Goal: Obtain resource: Download file/media

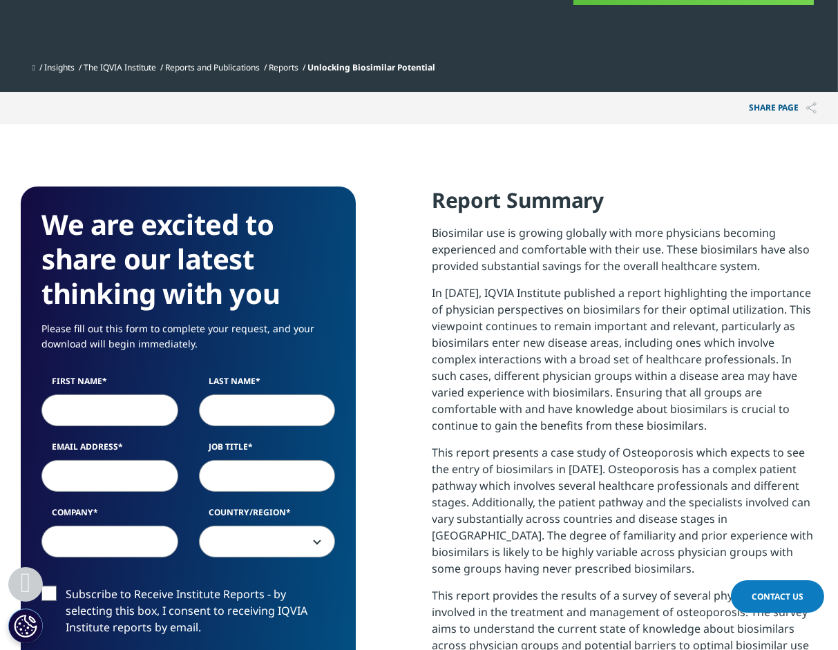
scroll to position [717, 0]
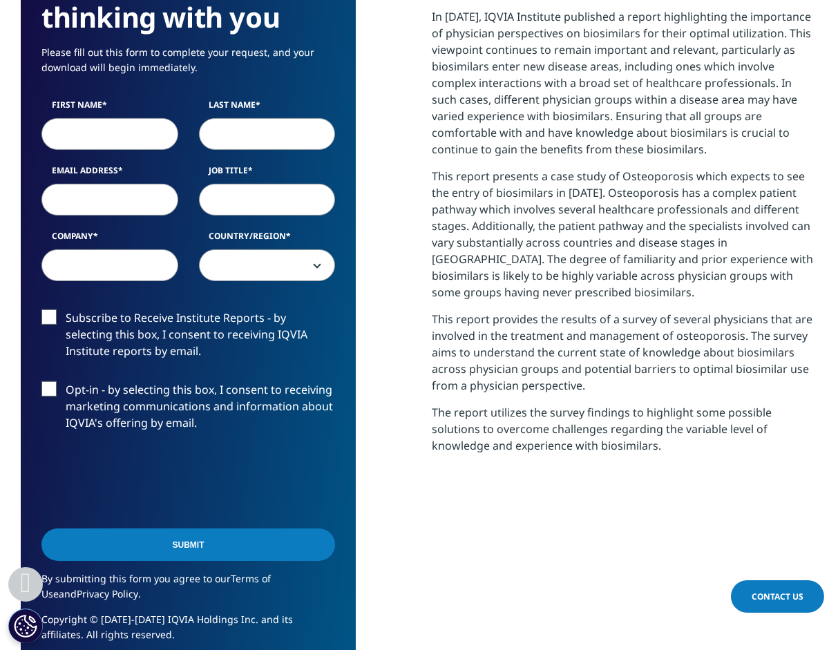
click at [102, 127] on input "First Name" at bounding box center [109, 134] width 137 height 32
type input "Brandon"
type input "Jurado"
type input "Brandon Jurado"
select select "[GEOGRAPHIC_DATA]"
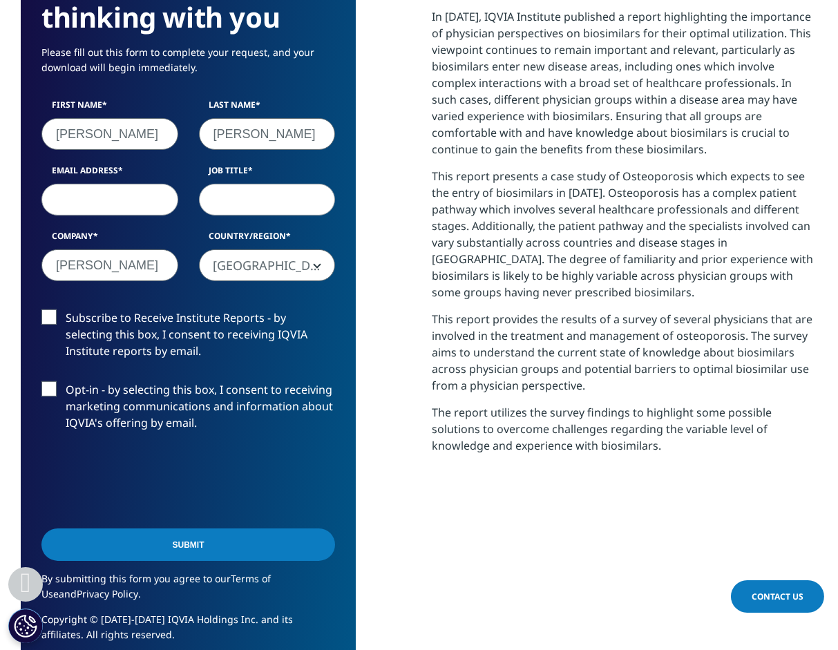
click at [104, 202] on input "Email Address" at bounding box center [109, 200] width 137 height 32
type input "brandonjurado@biojosciences.com"
click at [253, 207] on input "Job Title" at bounding box center [267, 200] width 137 height 32
type input "Senior VP"
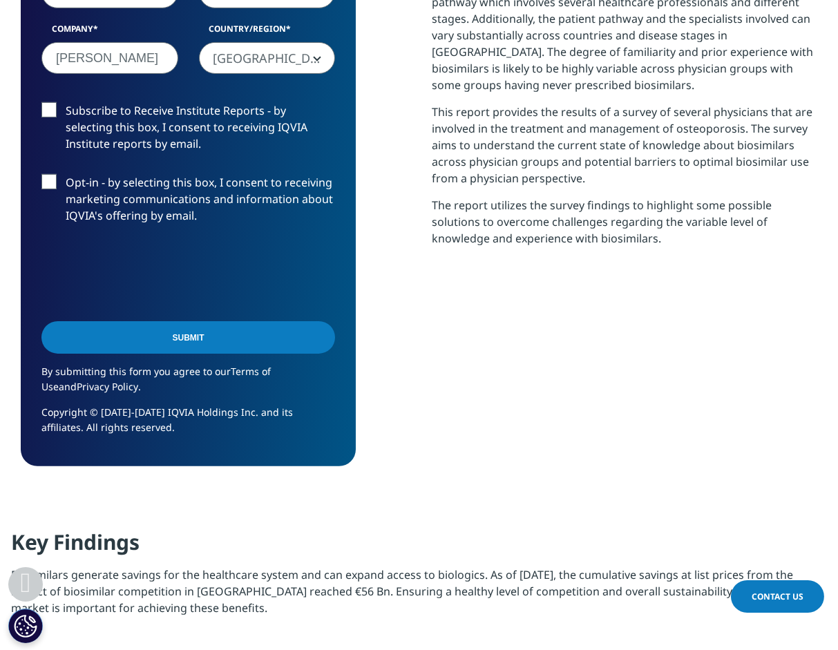
click at [214, 345] on input "Submit" at bounding box center [188, 337] width 294 height 32
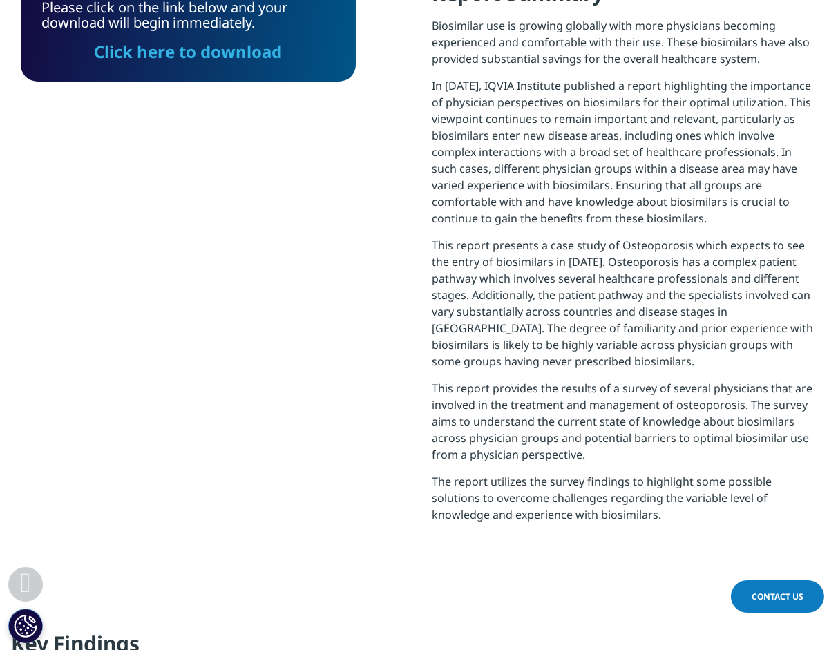
scroll to position [372, 0]
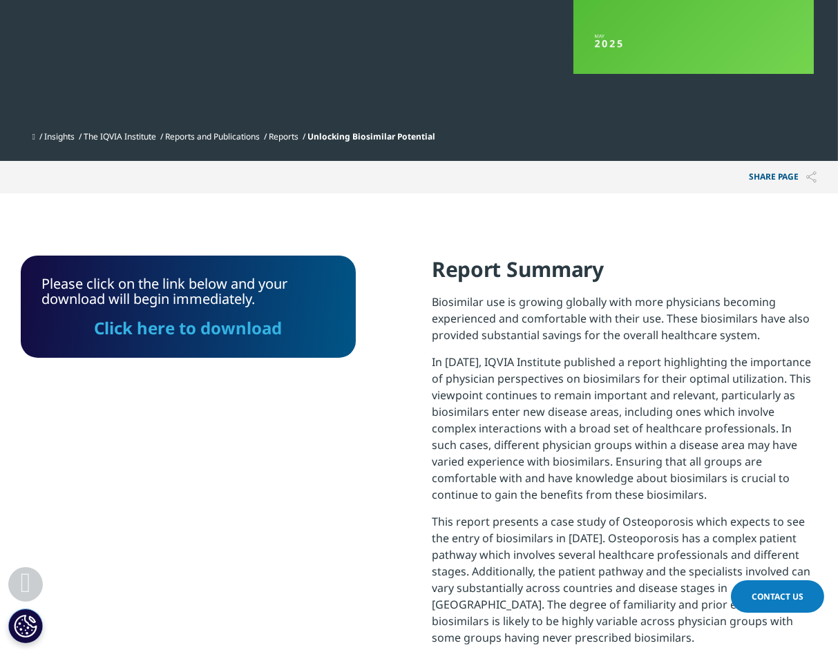
click at [195, 334] on link "Click here to download" at bounding box center [189, 327] width 188 height 23
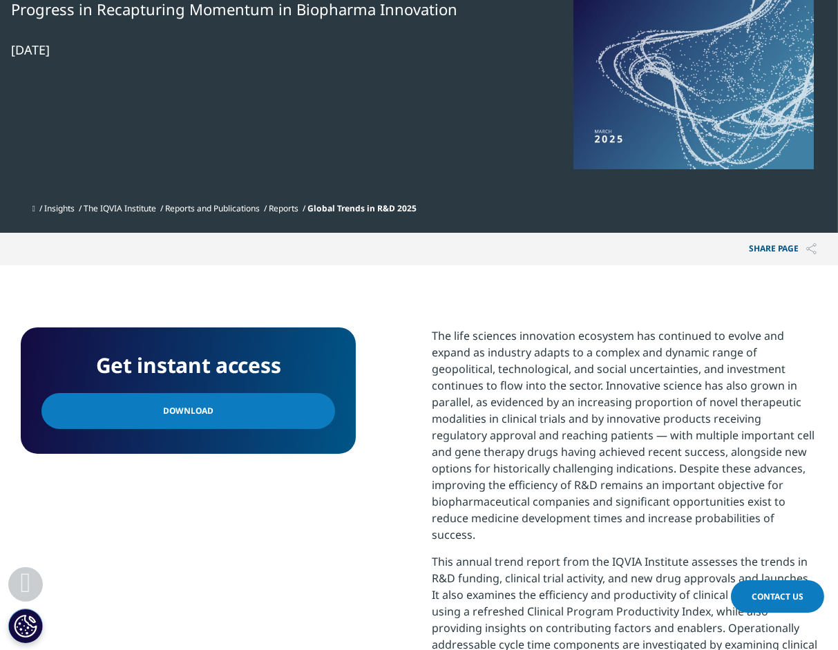
click at [211, 416] on link "Download" at bounding box center [188, 411] width 294 height 36
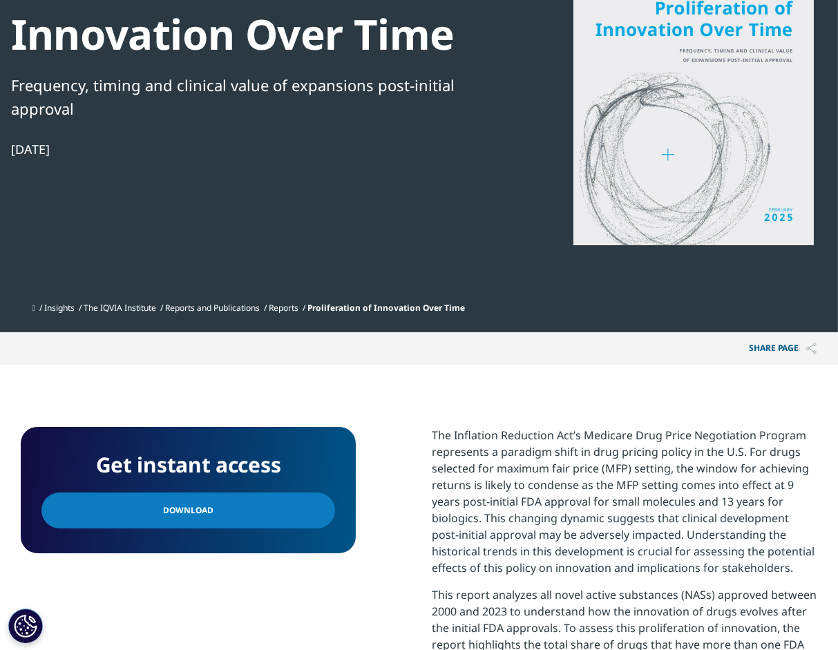
scroll to position [207, 0]
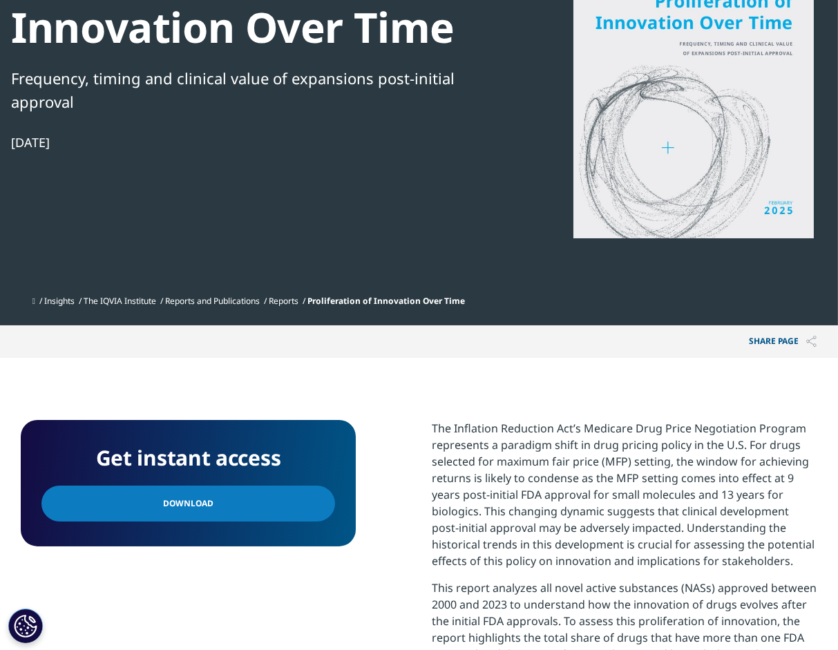
click at [226, 506] on link "Download" at bounding box center [188, 504] width 294 height 36
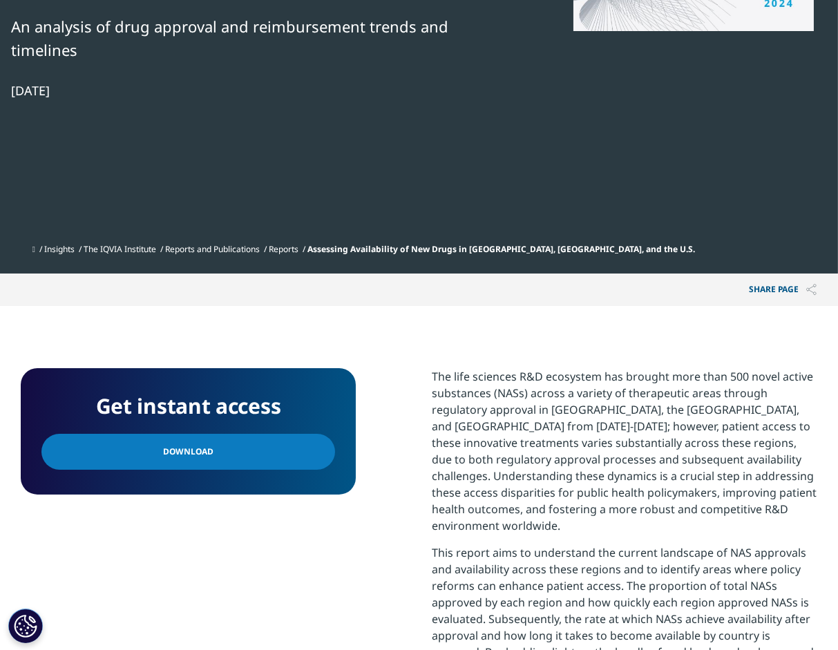
scroll to position [387, 796]
click at [149, 434] on link "Download" at bounding box center [188, 452] width 294 height 36
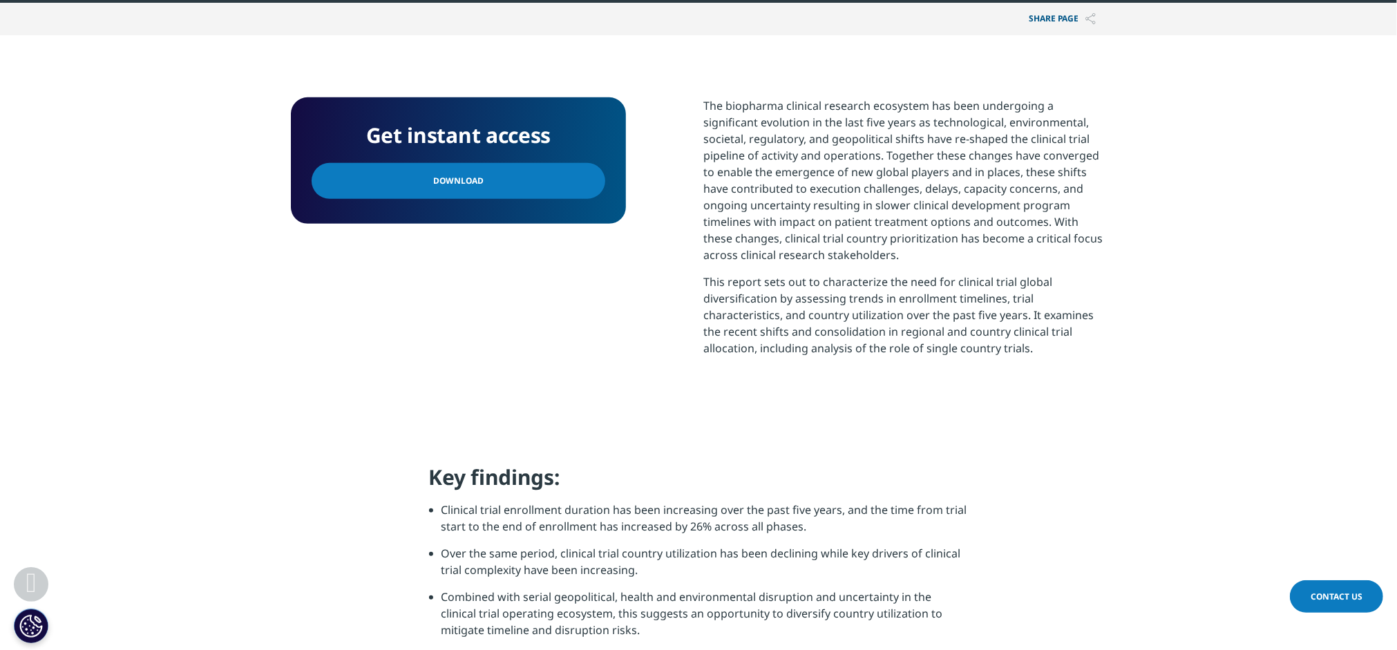
scroll to position [622, 0]
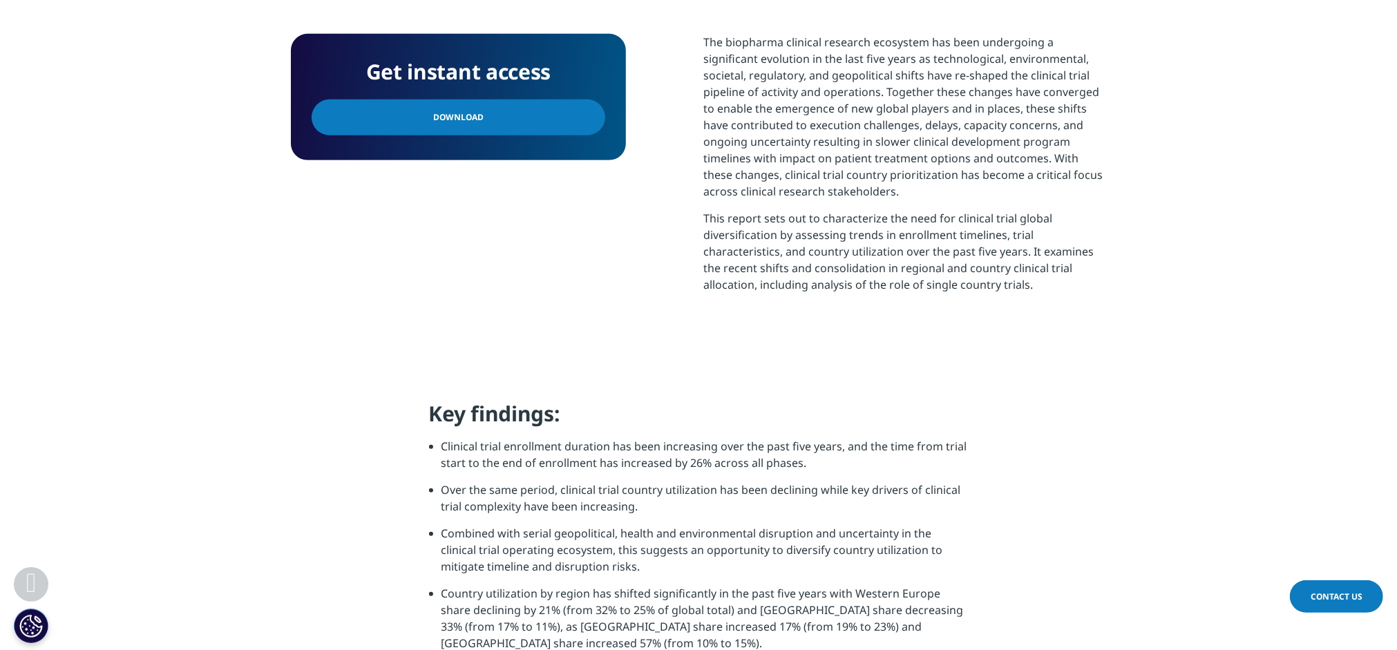
click at [467, 102] on link "Download" at bounding box center [458, 117] width 294 height 36
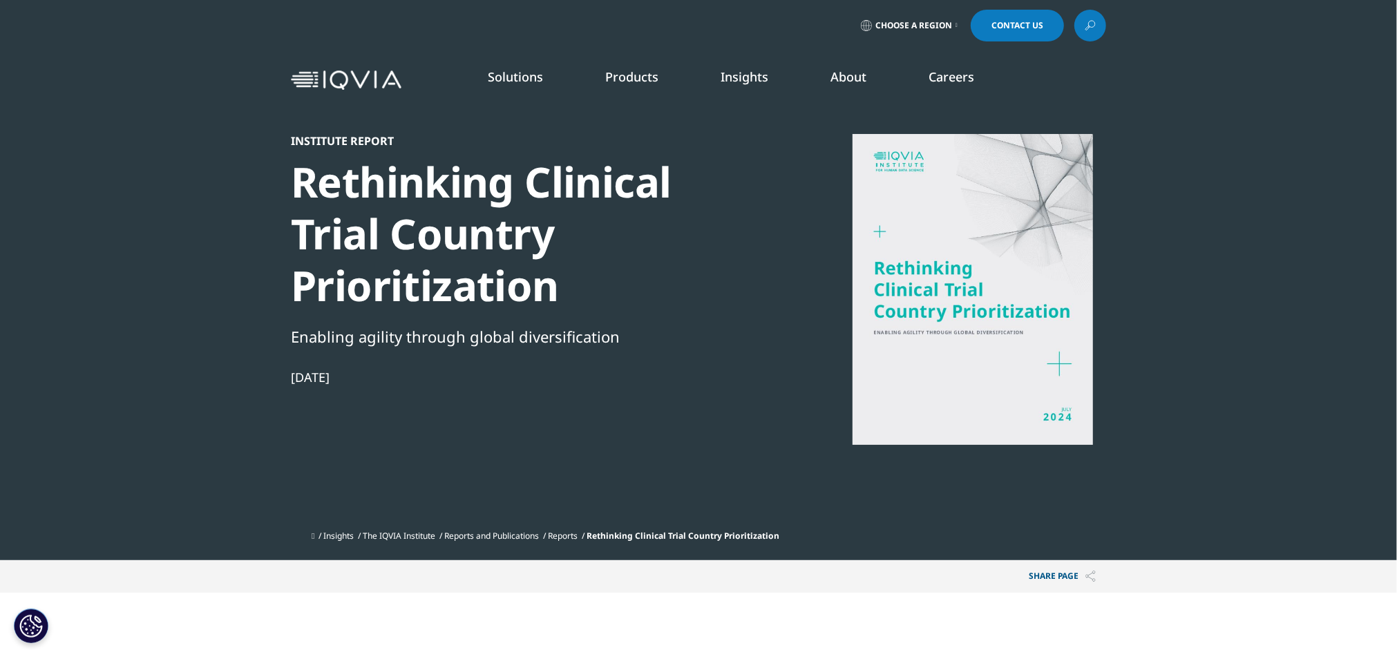
scroll to position [0, 0]
click at [576, 537] on link "Reports" at bounding box center [563, 536] width 30 height 12
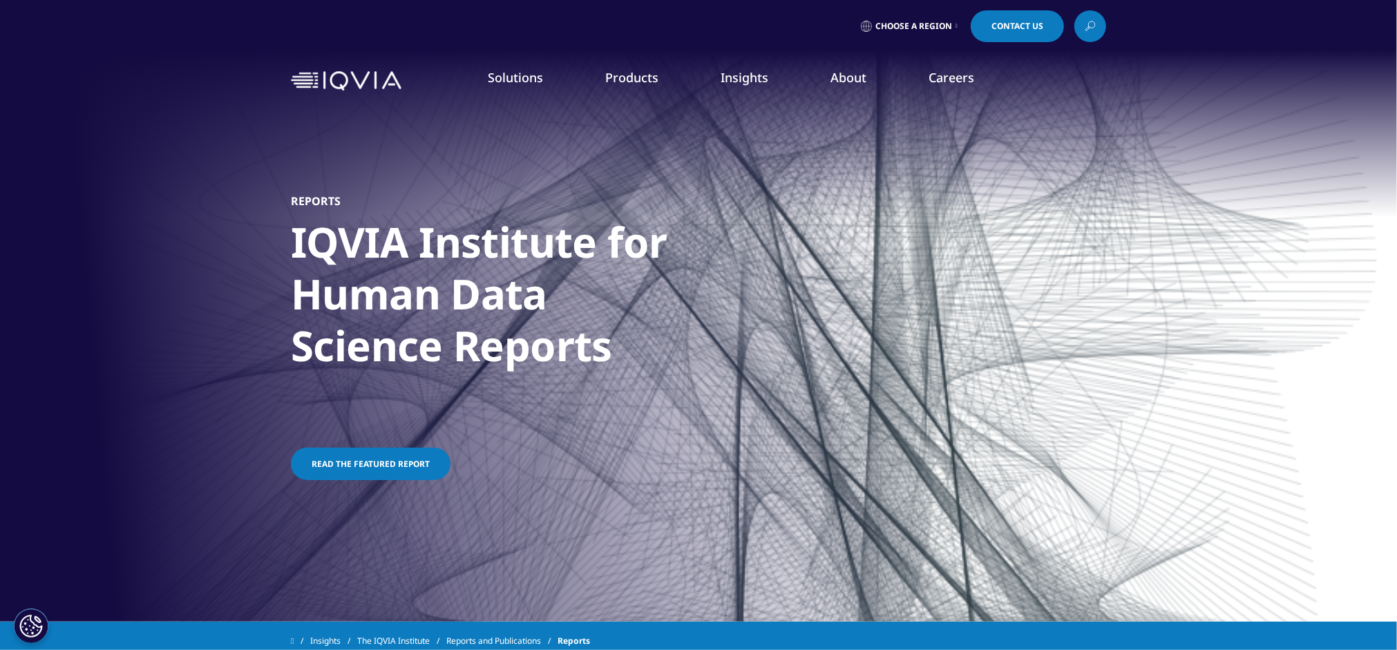
scroll to position [553, 0]
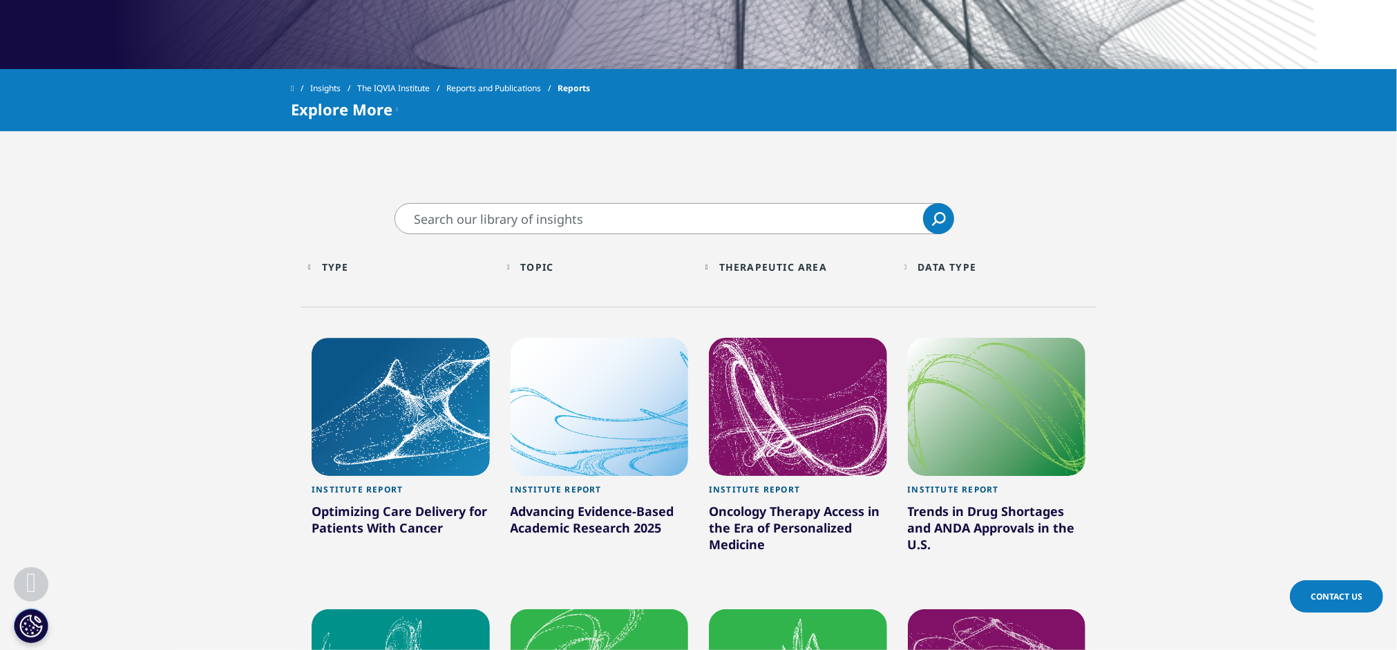
click at [716, 213] on input "Search" at bounding box center [673, 218] width 559 height 31
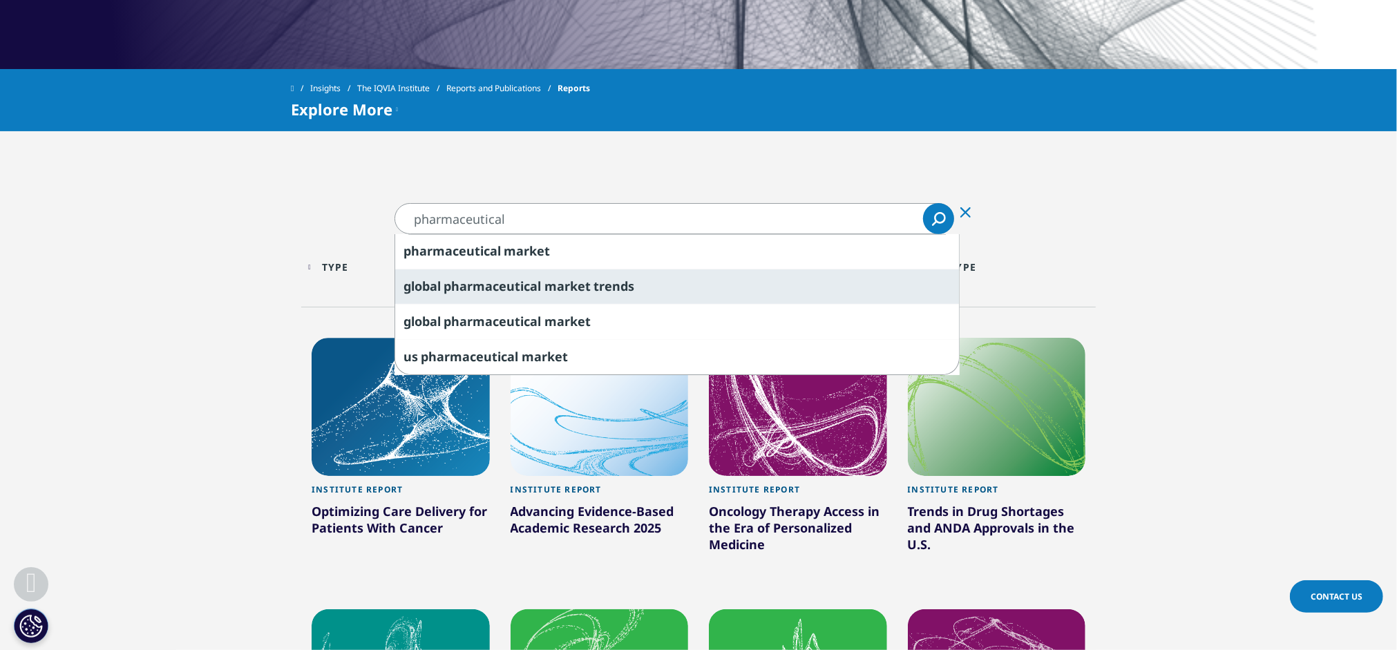
click at [622, 285] on span "trends" at bounding box center [613, 286] width 41 height 17
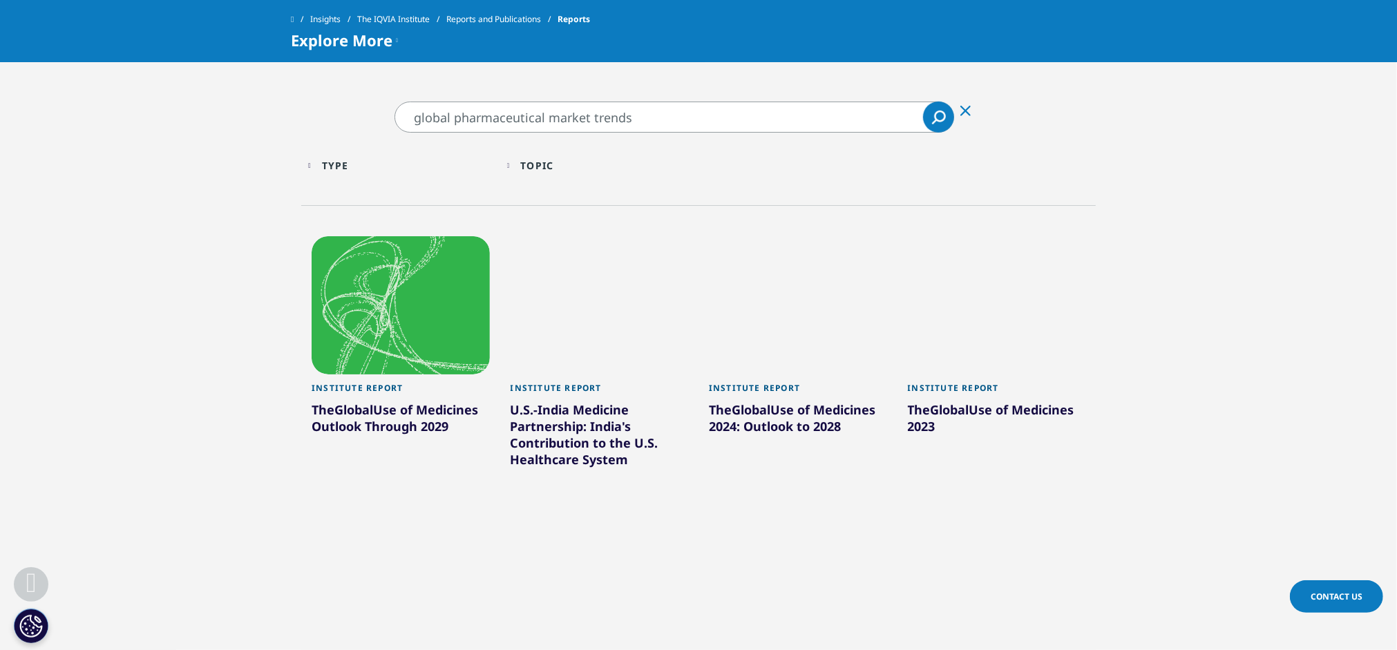
scroll to position [553, 0]
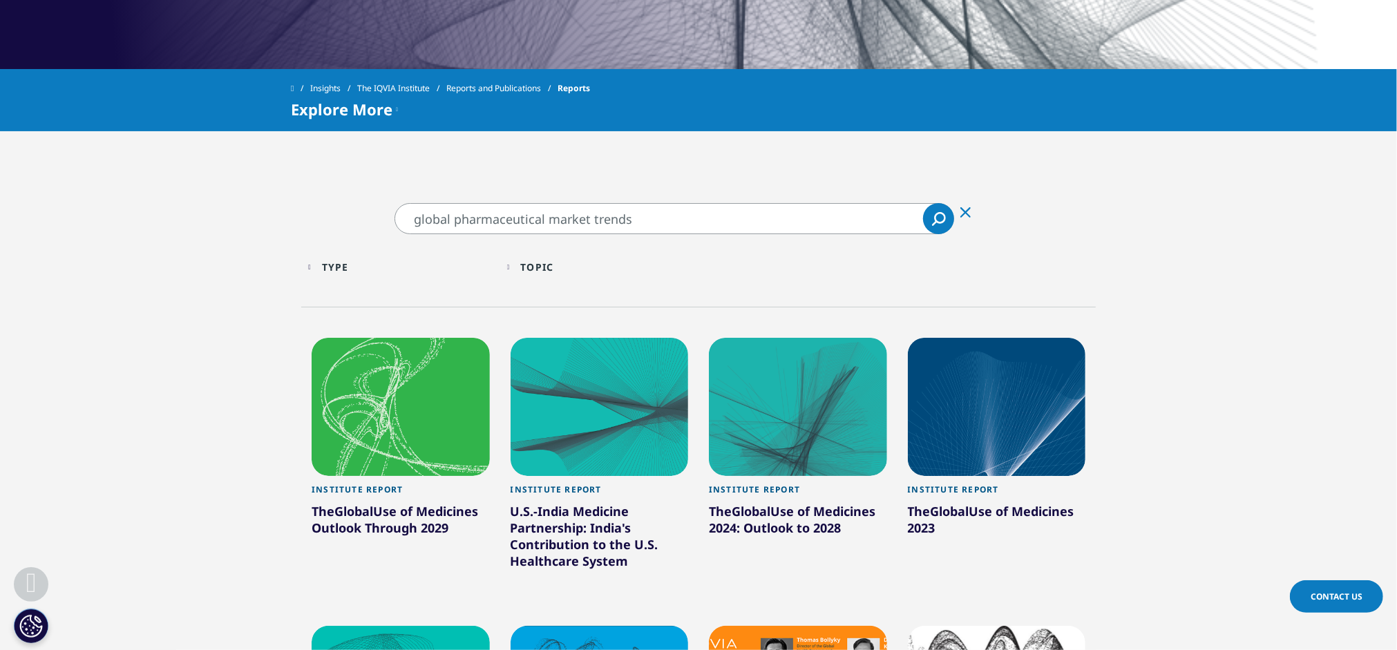
click at [557, 216] on input "global pharmaceutical market trends" at bounding box center [673, 218] width 559 height 31
click at [633, 222] on input "global pharmaceutical market trends" at bounding box center [673, 218] width 559 height 31
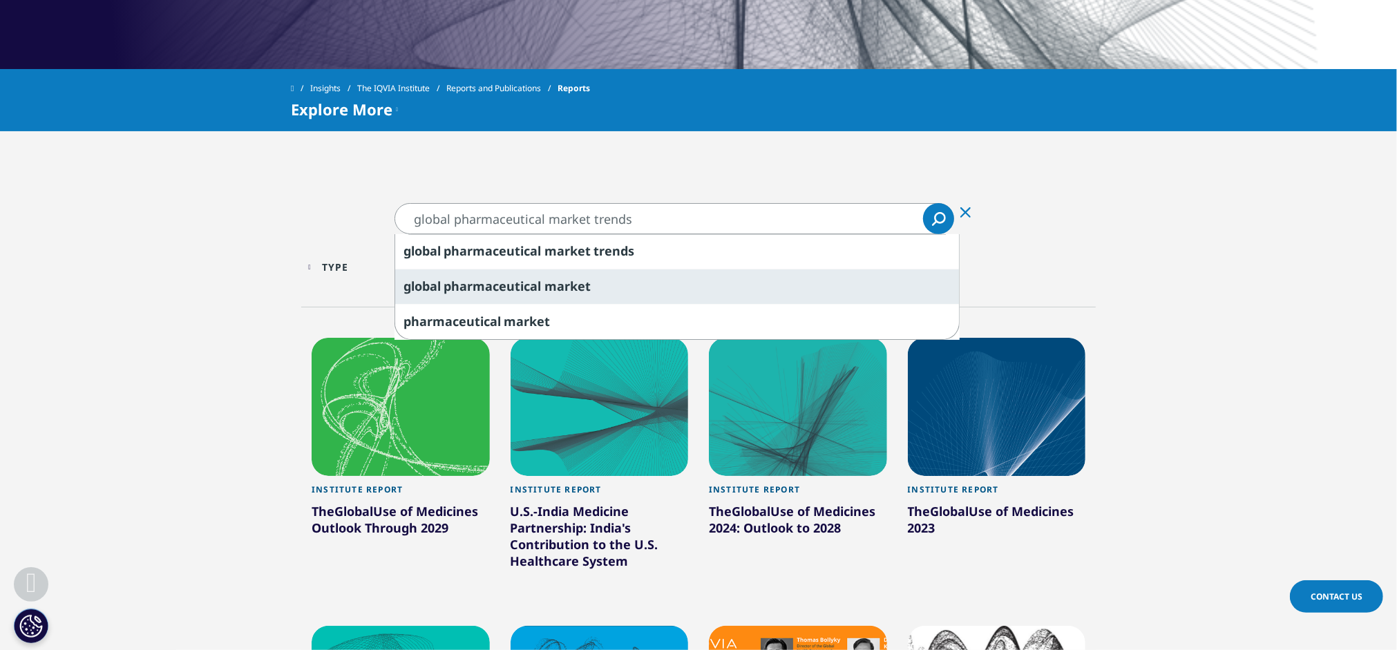
click at [548, 285] on span "market" at bounding box center [567, 286] width 46 height 17
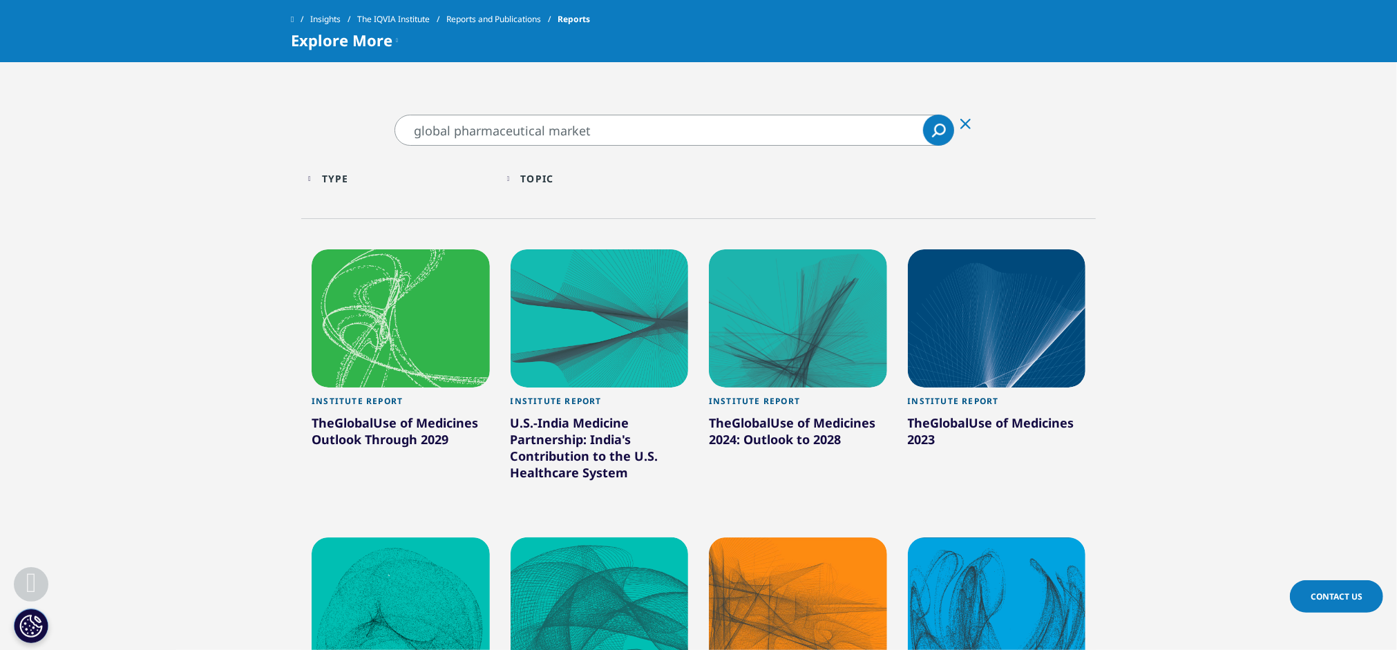
scroll to position [483, 0]
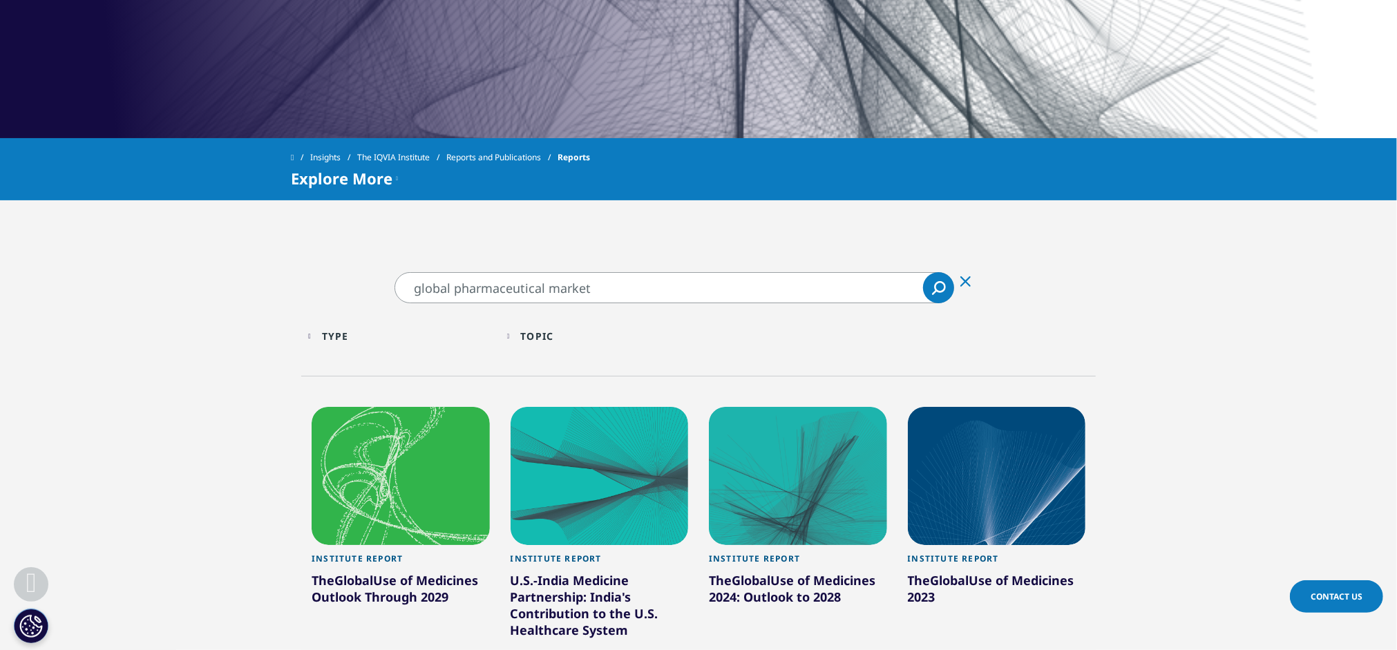
click at [602, 288] on input "global pharmaceutical market" at bounding box center [673, 287] width 559 height 31
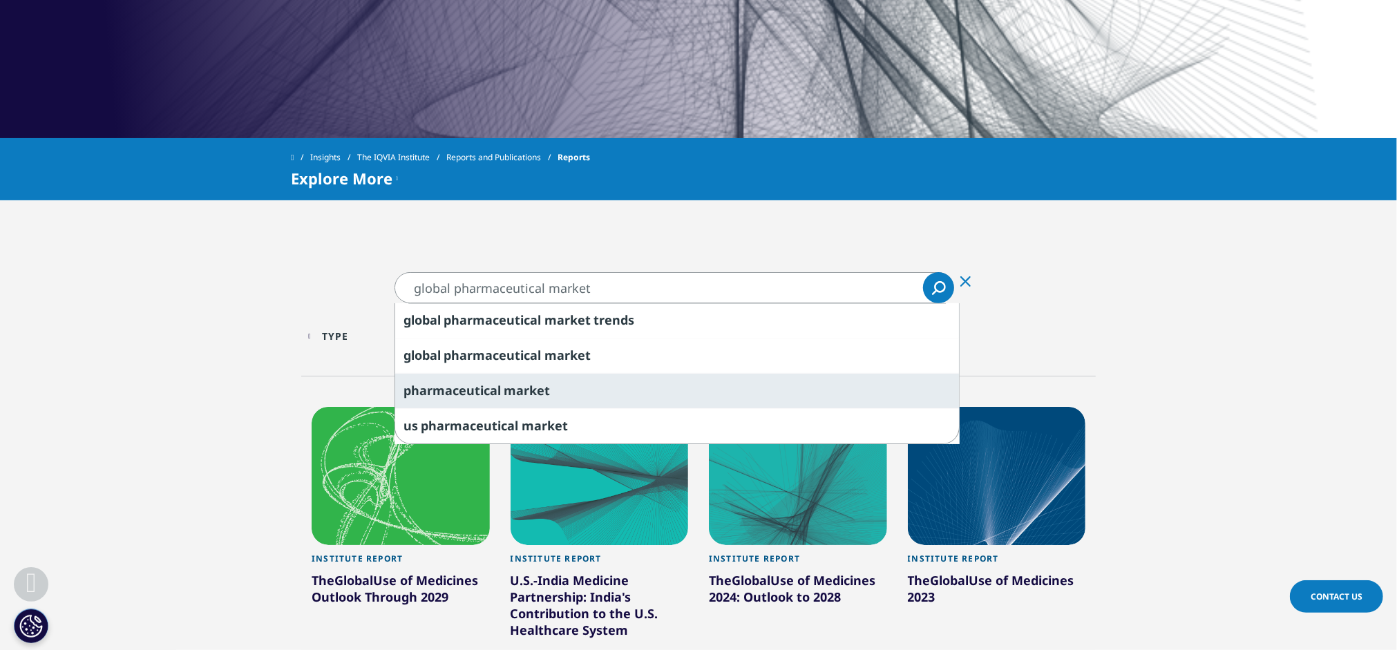
click at [541, 383] on span "market" at bounding box center [526, 390] width 46 height 17
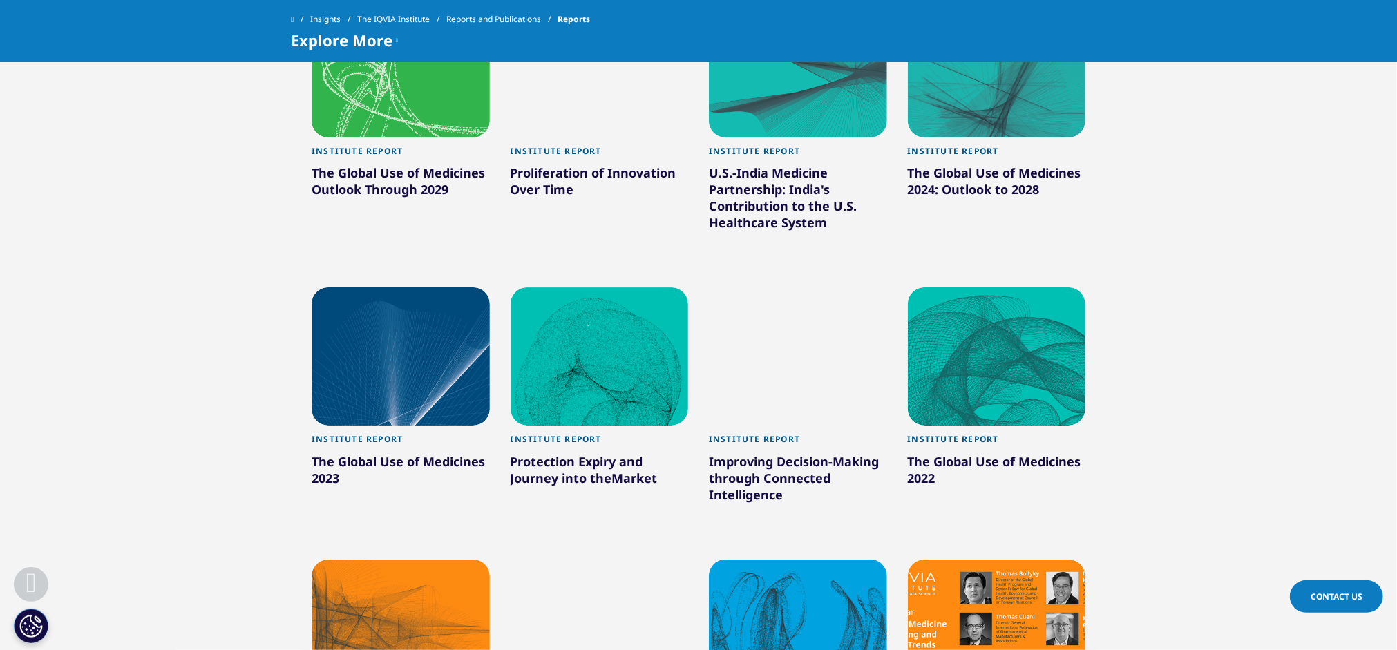
scroll to position [622, 0]
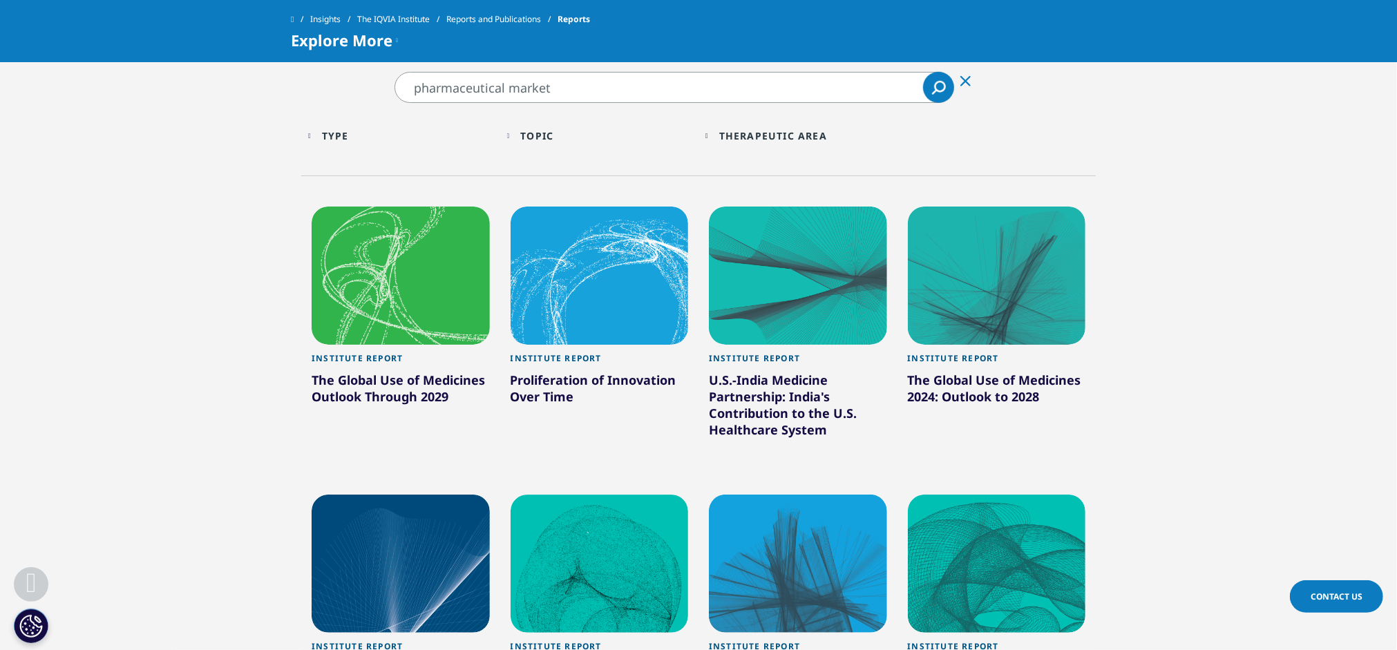
drag, startPoint x: 583, startPoint y: 92, endPoint x: 317, endPoint y: 91, distance: 265.9
click at [317, 90] on section "pharmaceutical market pharmaceutical market Clear Search Loading Type Loading C…" at bounding box center [698, 620] width 1397 height 1096
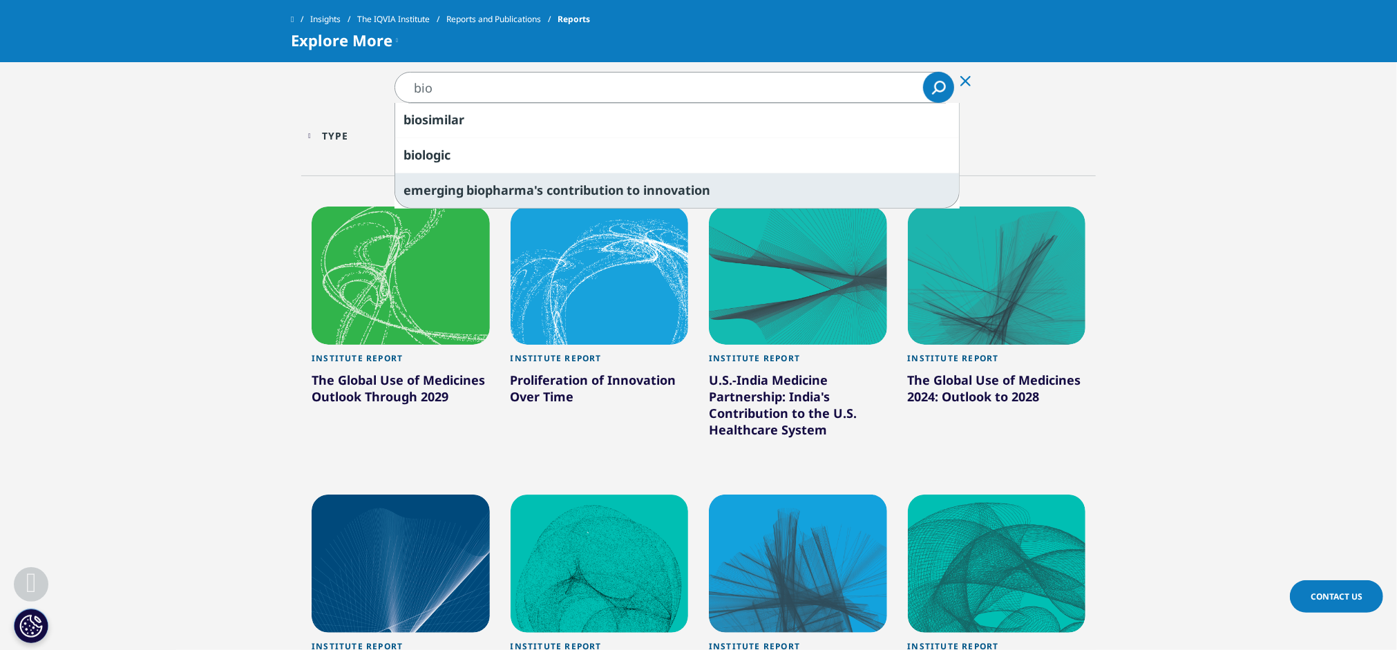
click at [444, 187] on span "emerging" at bounding box center [433, 190] width 60 height 17
type input "emerging biopharma's contribution to innovation"
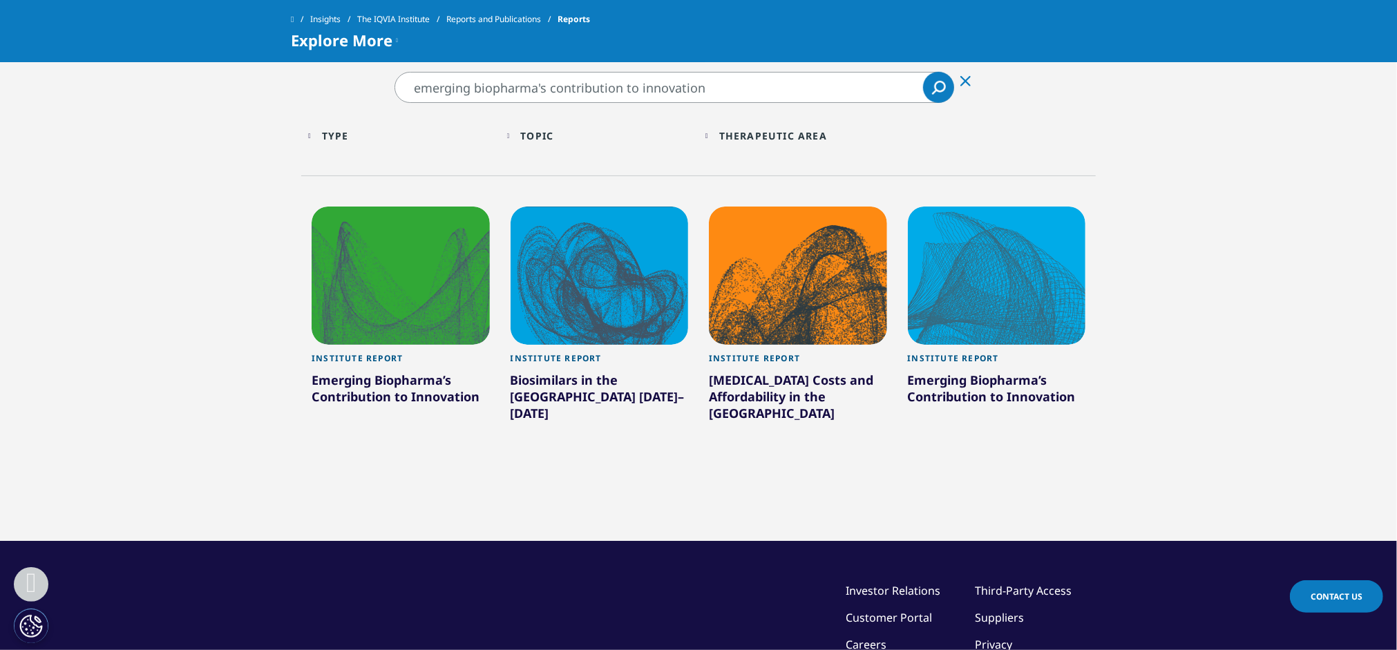
click at [510, 133] on div "Topic Loading Clear Or/And Operator" at bounding box center [599, 135] width 185 height 32
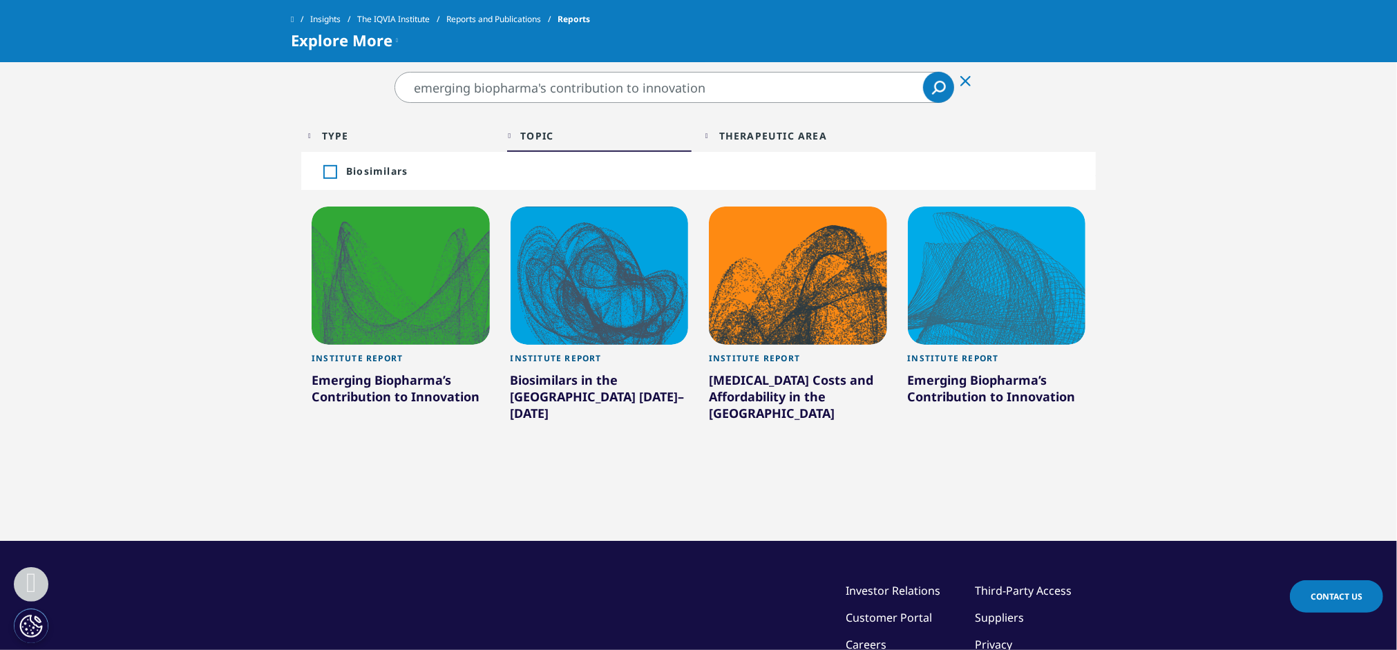
click at [510, 133] on div "Topic Loading Clear Or/And Operator" at bounding box center [599, 135] width 185 height 32
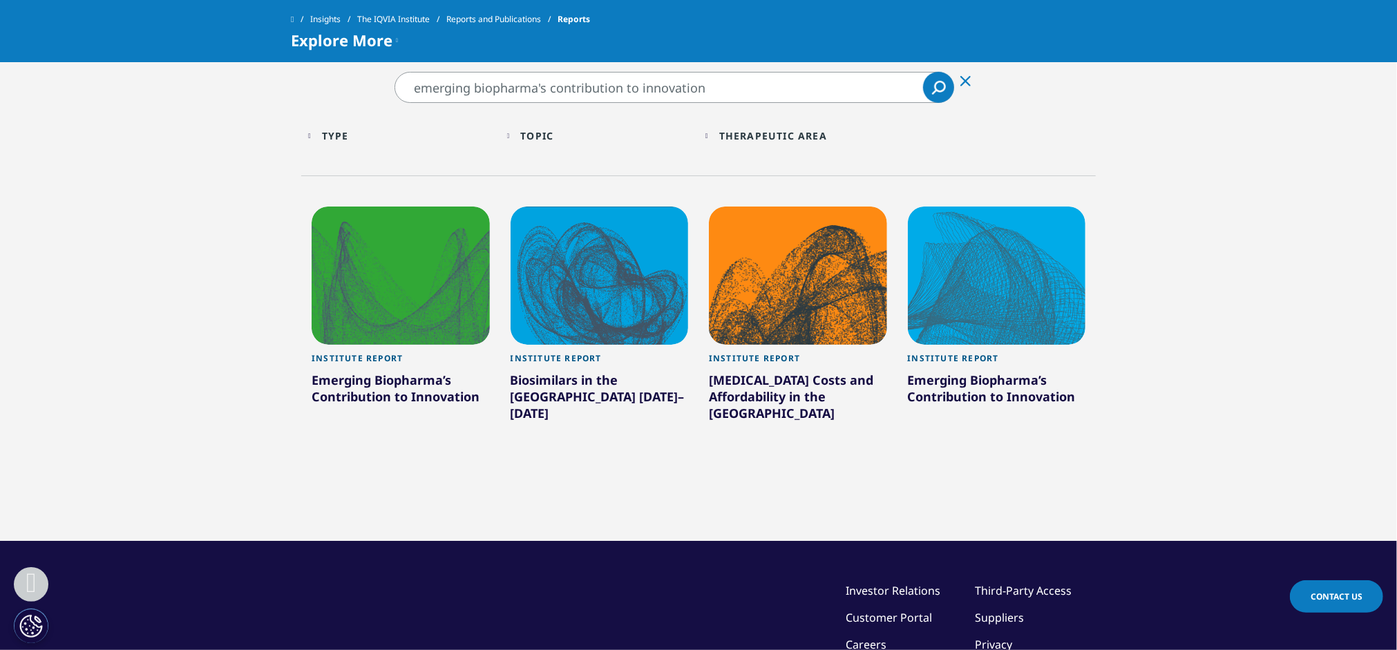
click at [334, 132] on div "Type" at bounding box center [335, 135] width 27 height 13
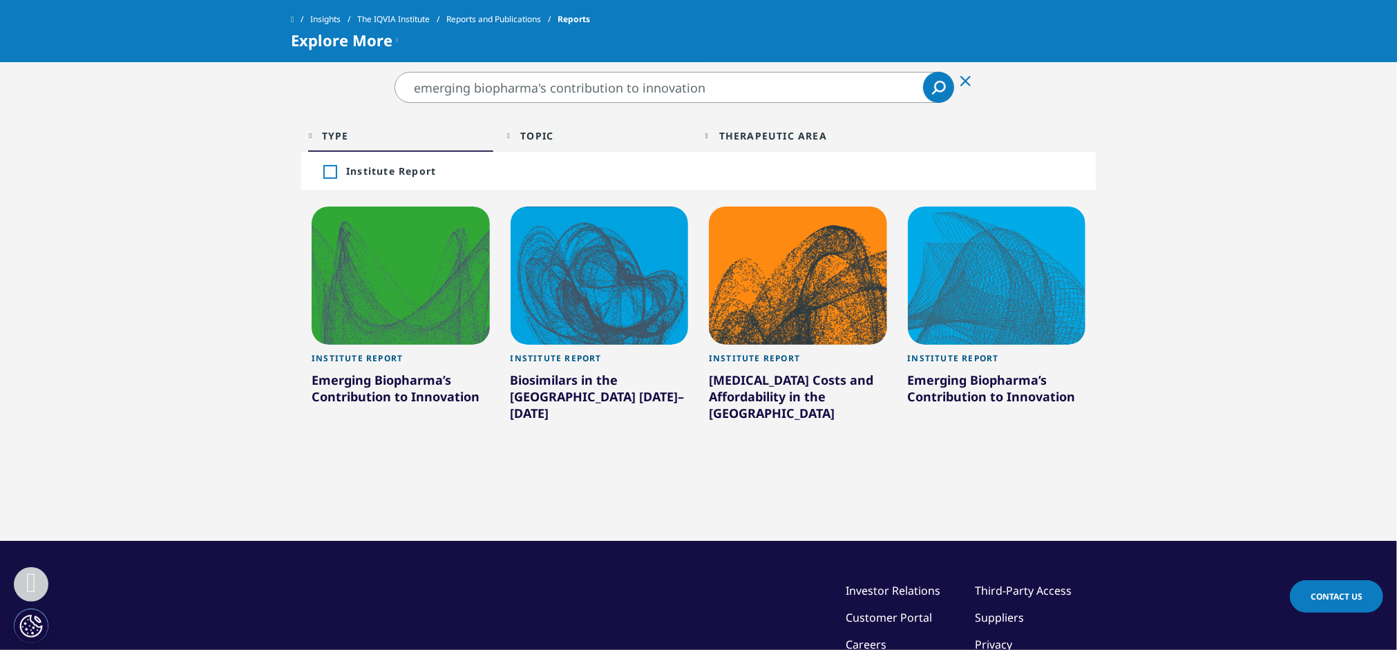
click at [334, 132] on div "Type" at bounding box center [335, 135] width 27 height 13
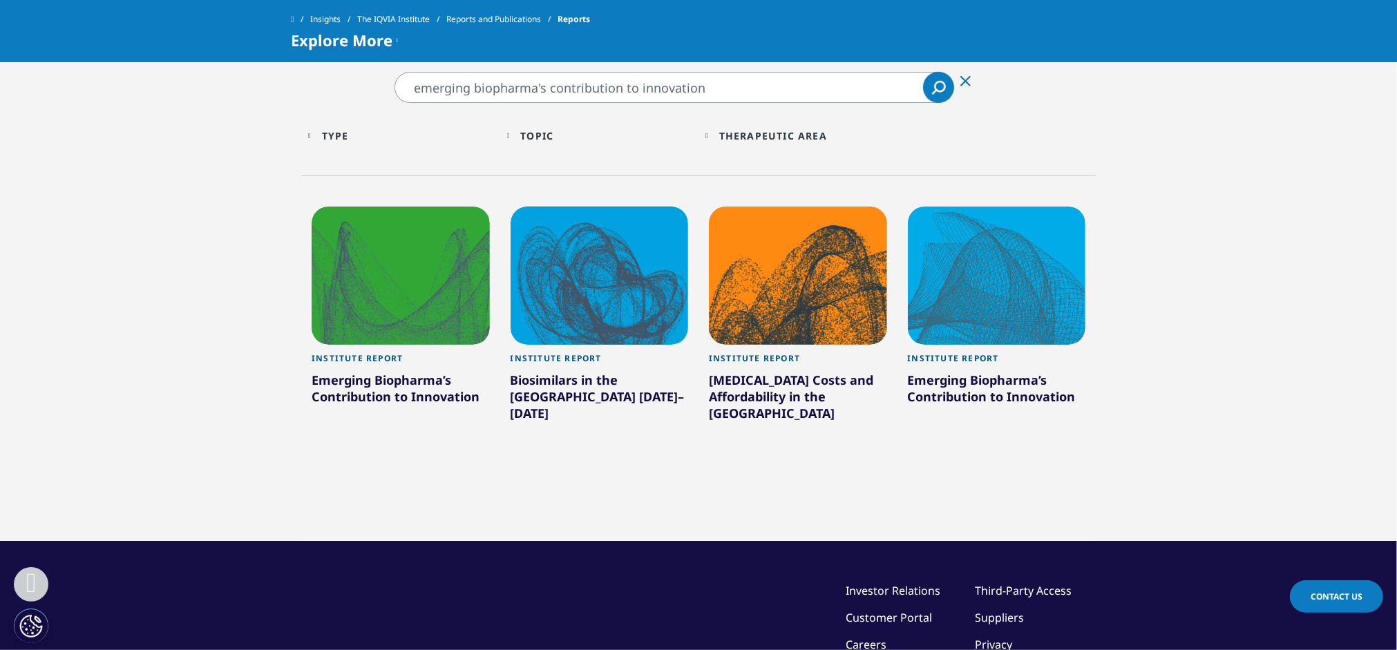
click at [739, 129] on div "Therapeutic Area" at bounding box center [773, 135] width 108 height 13
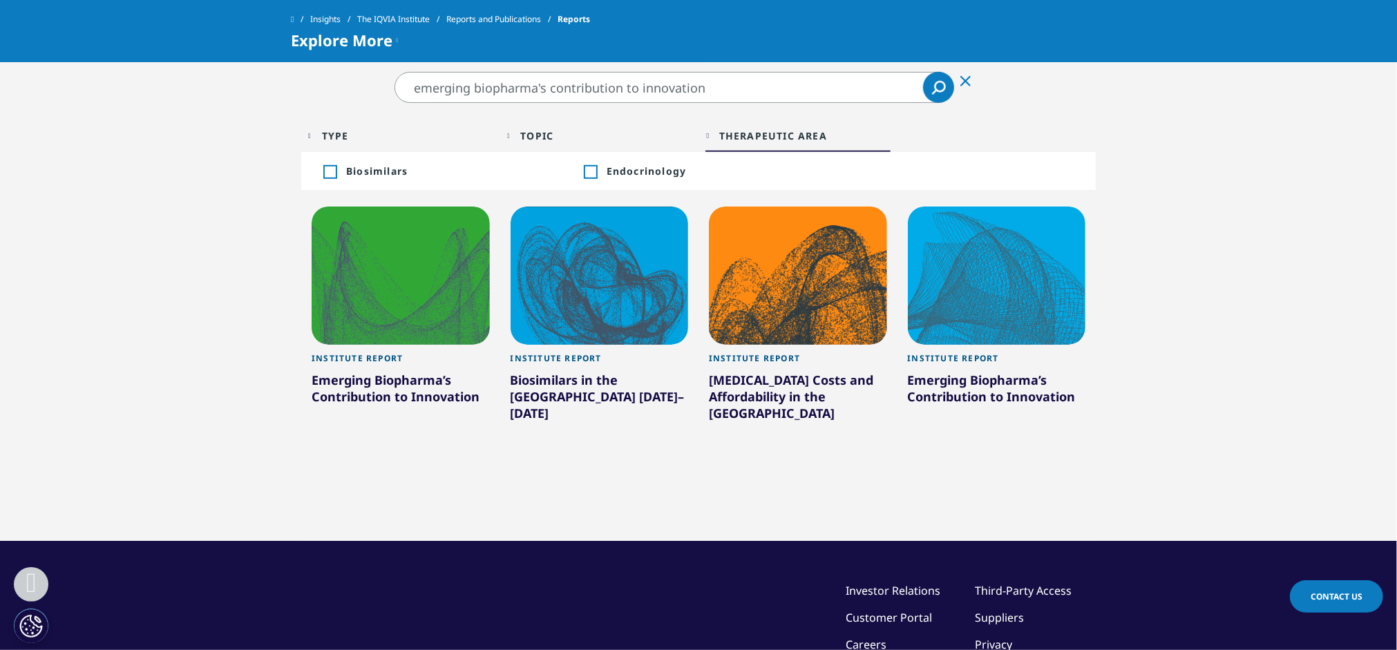
click at [739, 129] on div "Therapeutic Area" at bounding box center [773, 135] width 108 height 13
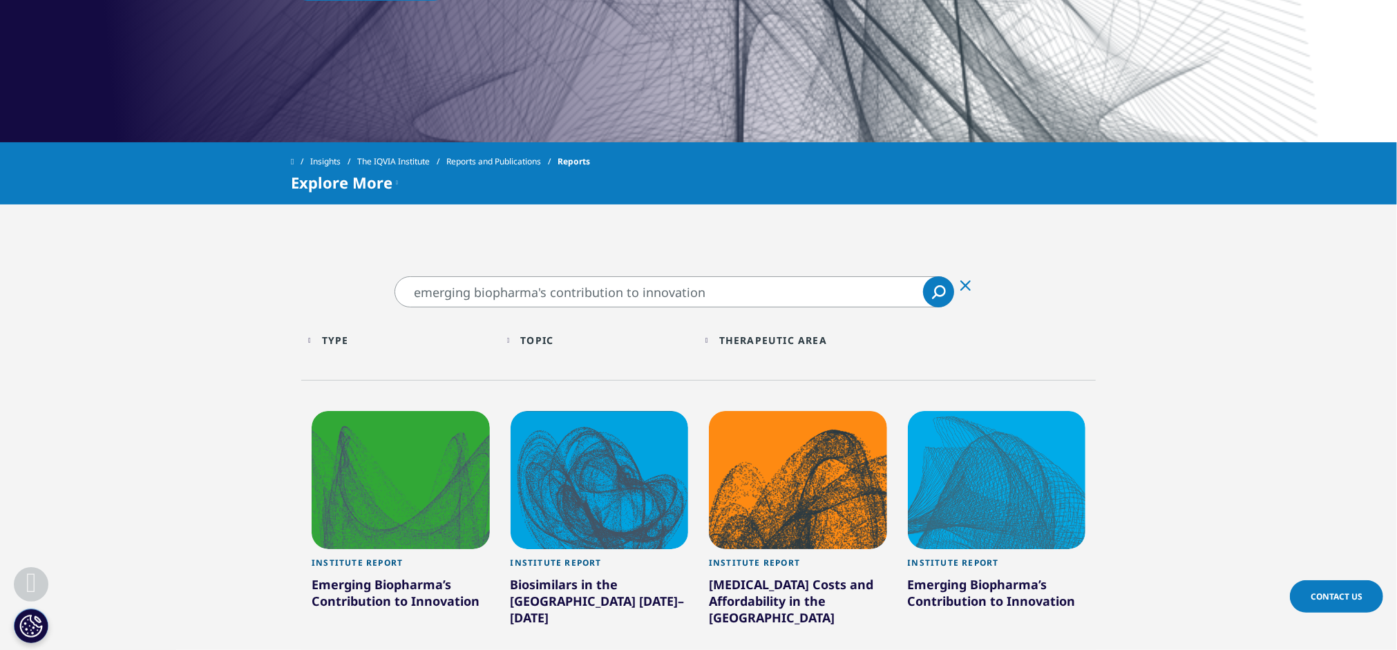
scroll to position [483, 0]
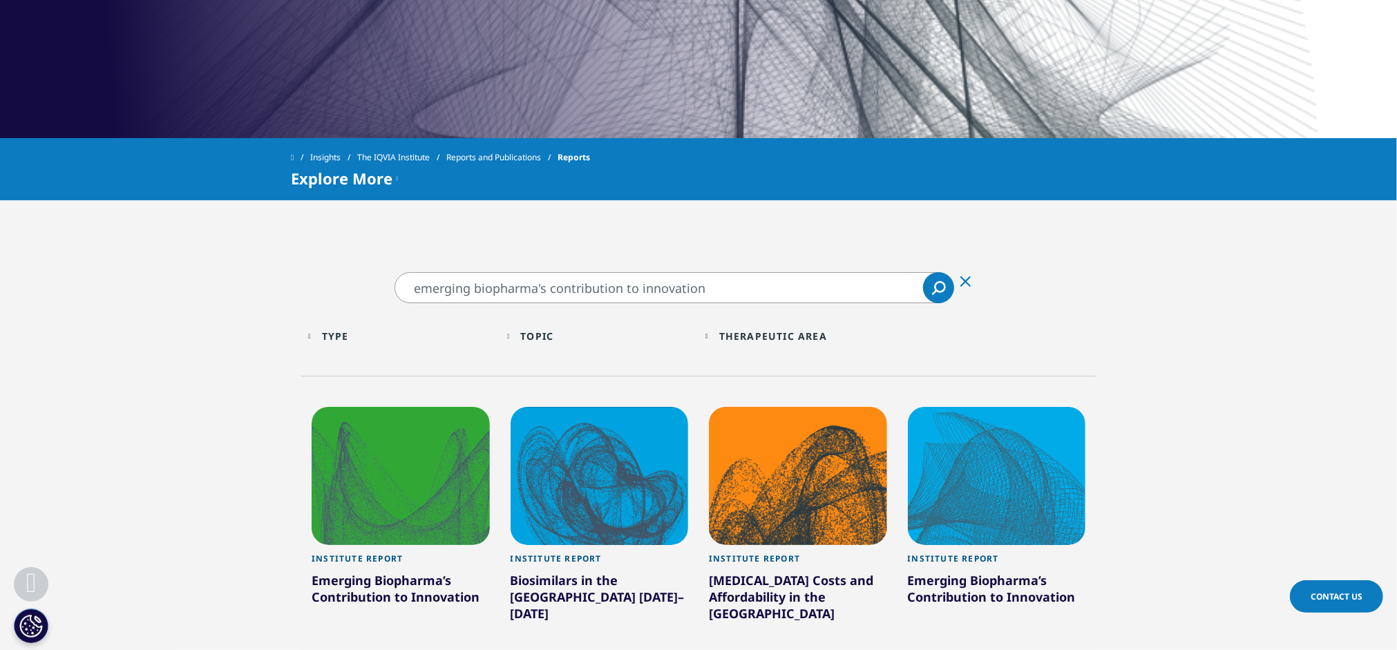
click at [736, 292] on input "emerging biopharma's contribution to innovation" at bounding box center [673, 287] width 559 height 31
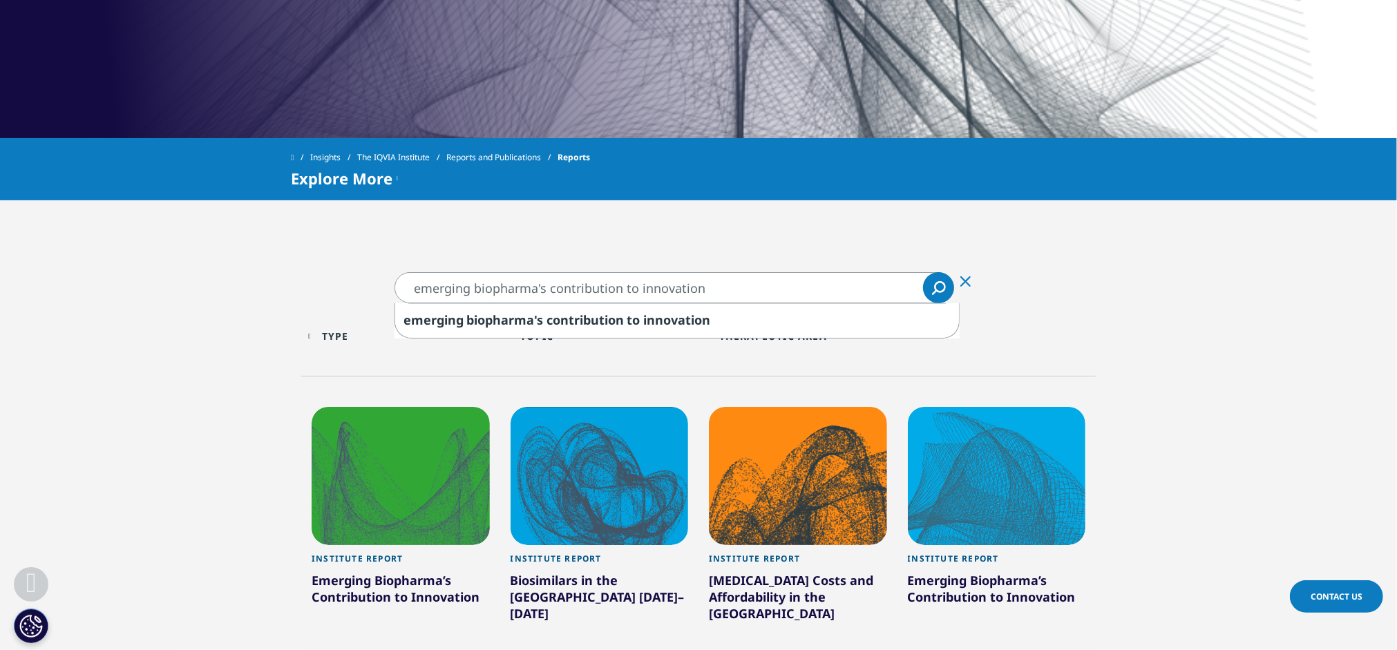
click at [736, 292] on input "emerging biopharma's contribution to innovation" at bounding box center [673, 287] width 559 height 31
click at [519, 157] on link "Reports and Publications" at bounding box center [501, 157] width 111 height 25
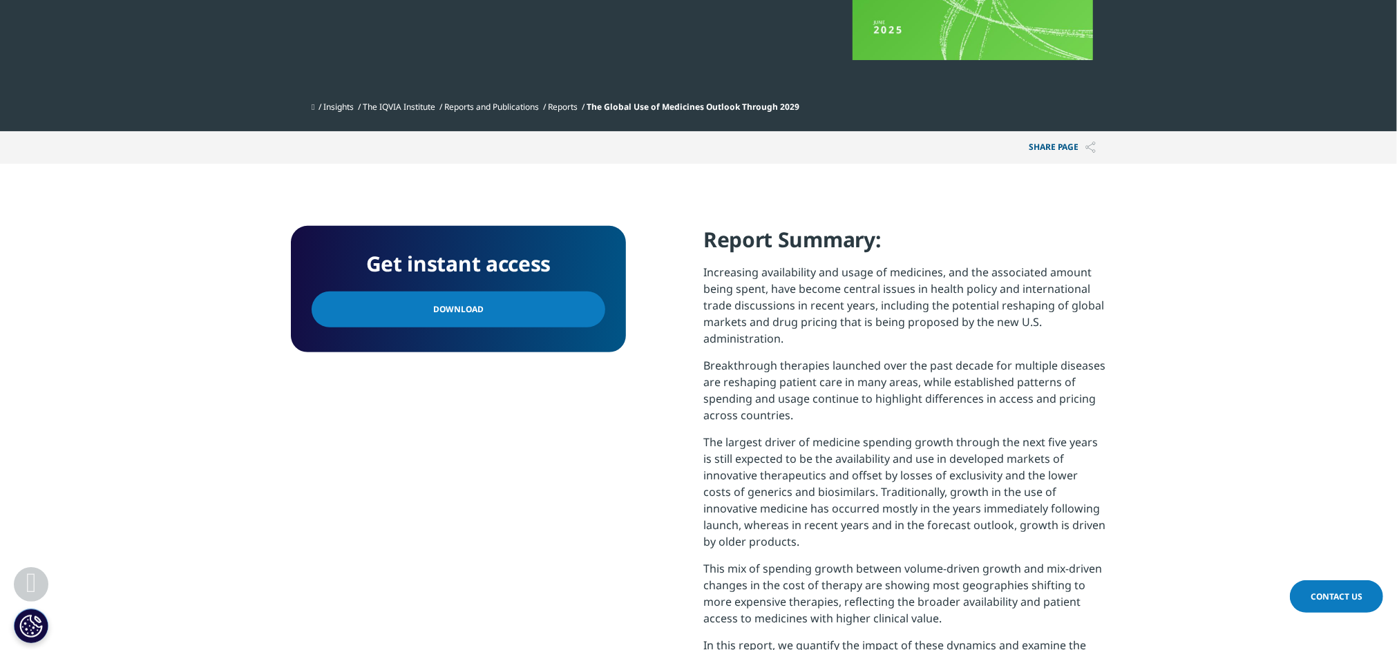
scroll to position [553, 0]
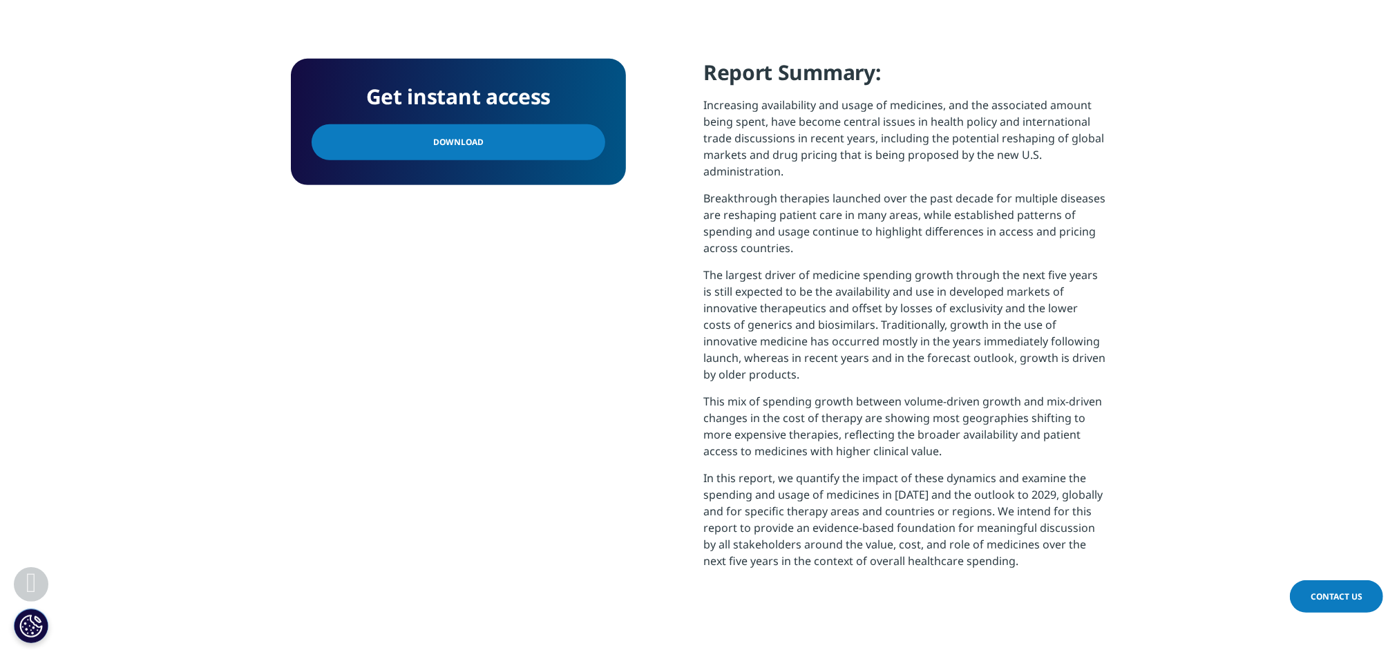
click at [444, 151] on link "Download" at bounding box center [458, 142] width 294 height 36
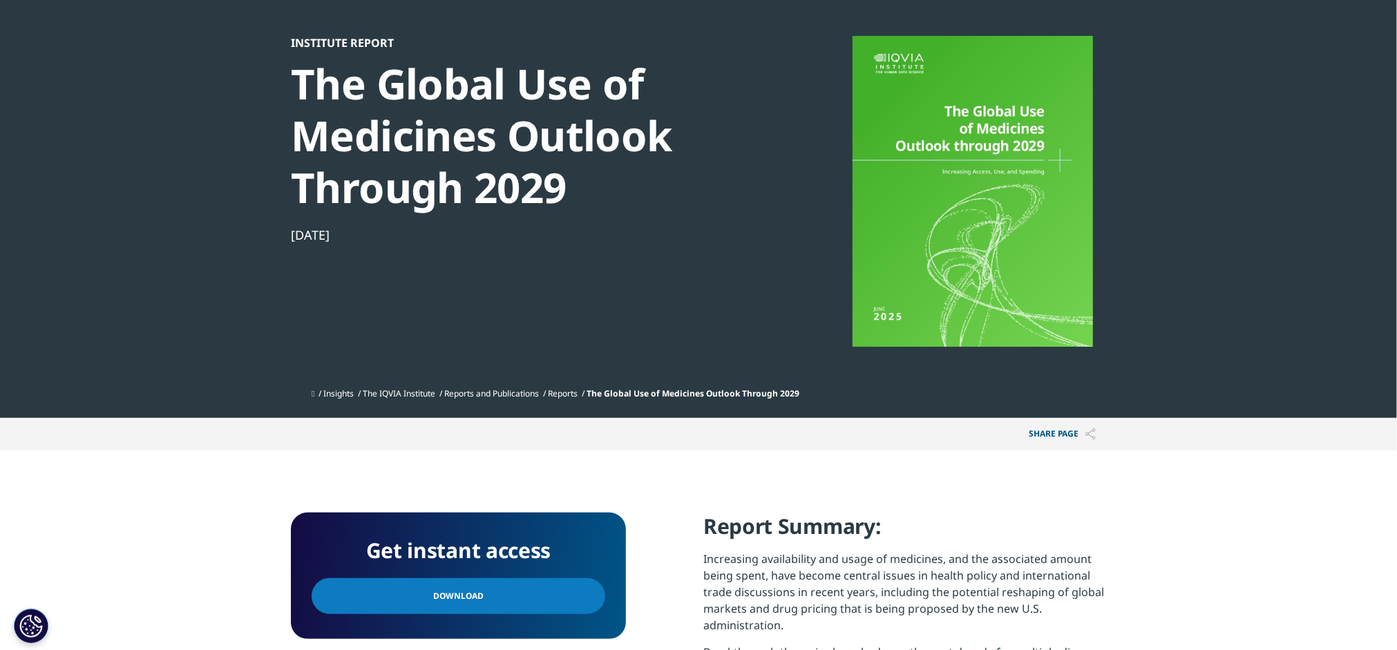
scroll to position [0, 0]
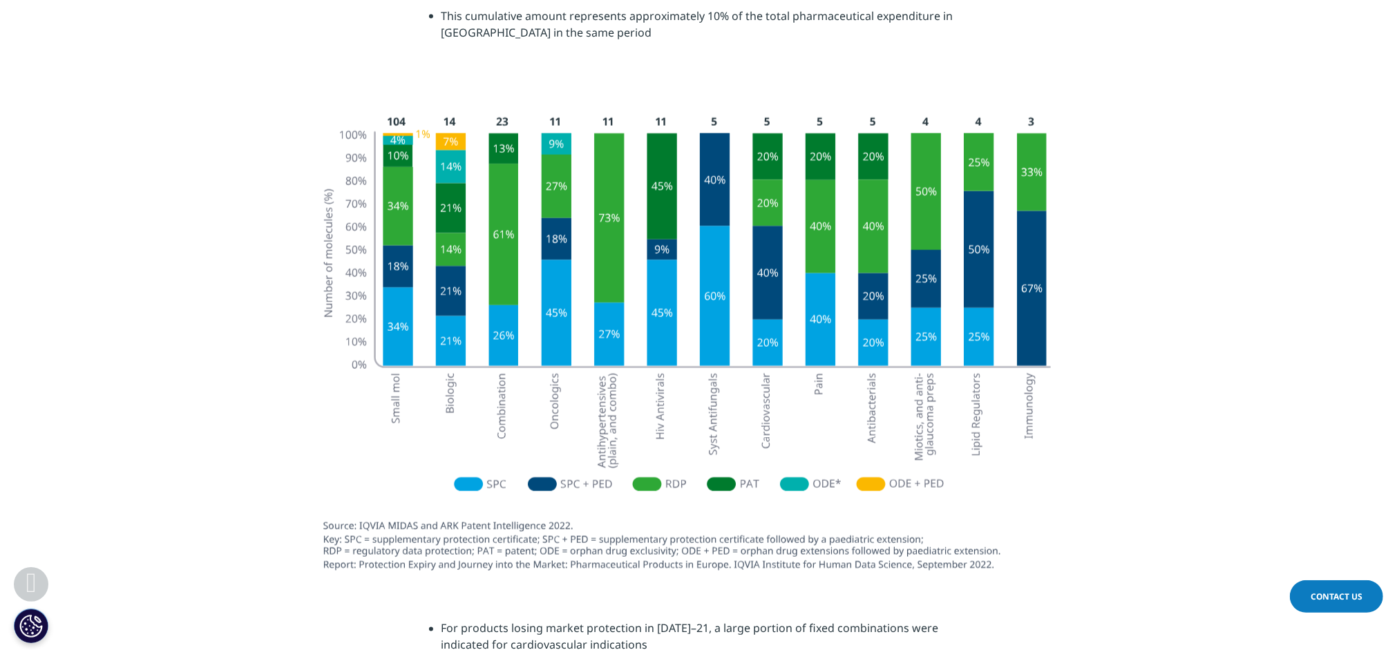
scroll to position [1658, 0]
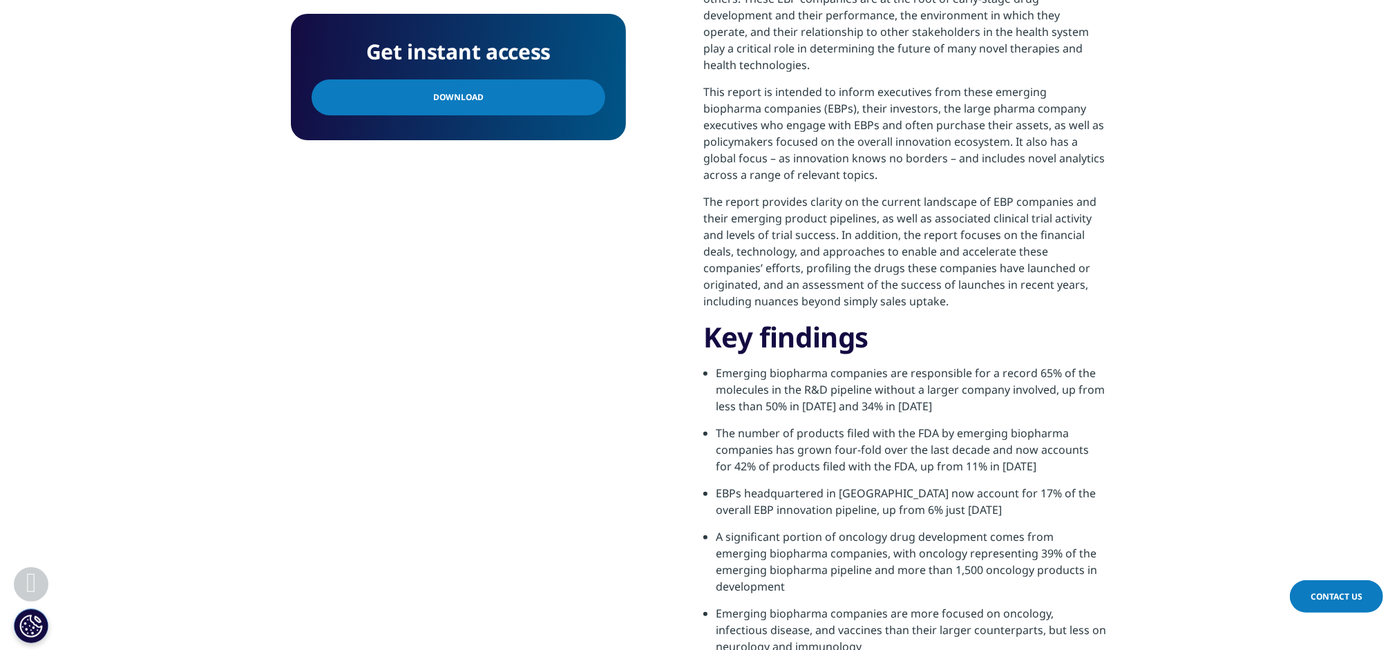
scroll to position [691, 0]
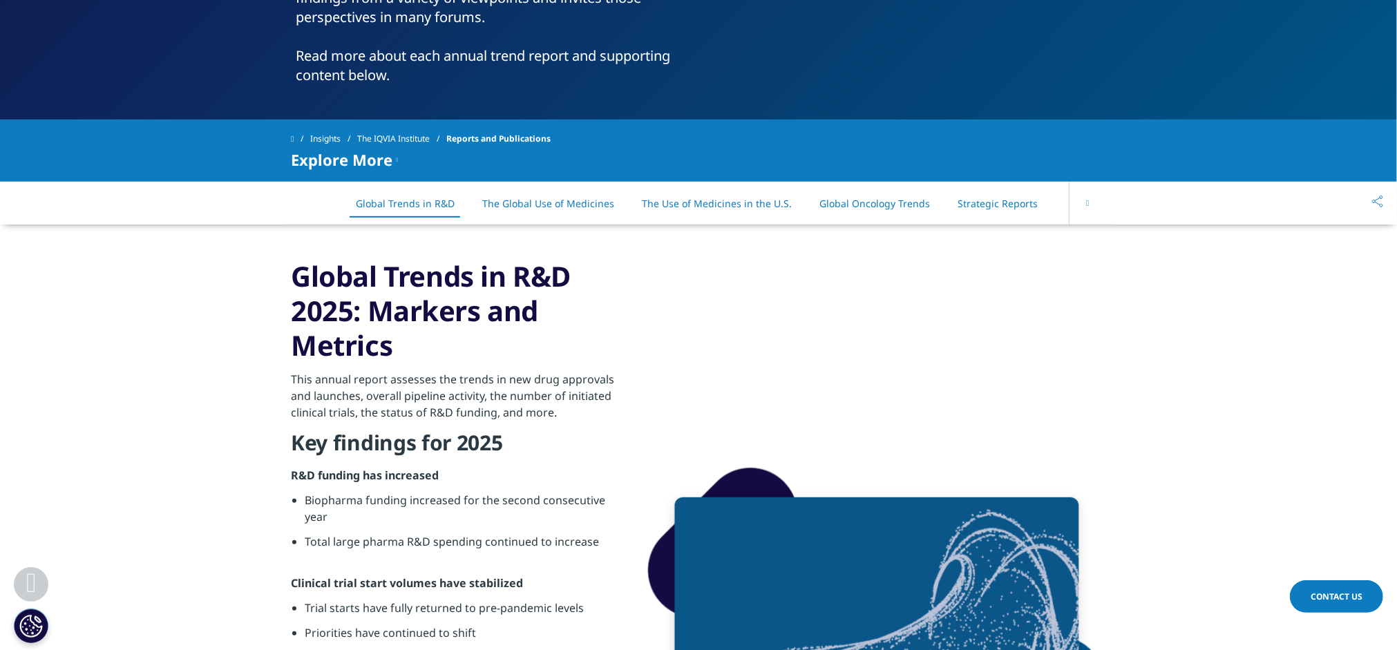
scroll to position [898, 0]
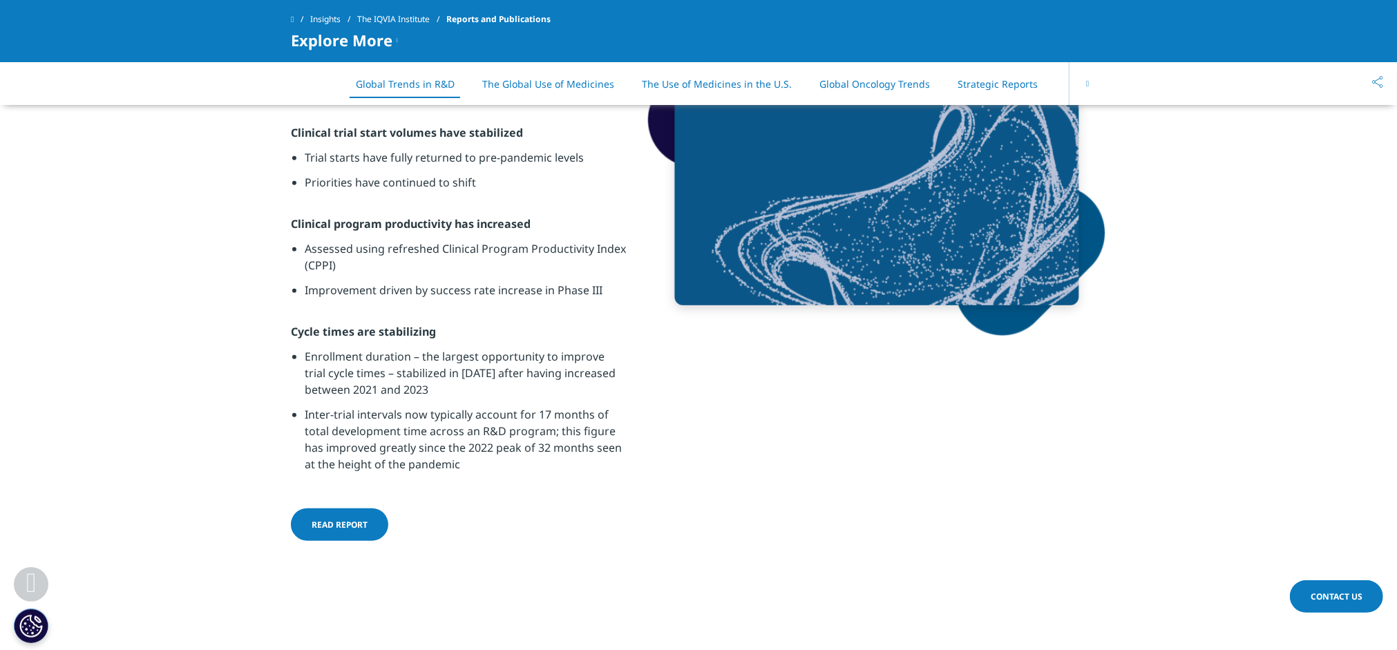
click at [978, 83] on link "Strategic Reports" at bounding box center [997, 83] width 80 height 13
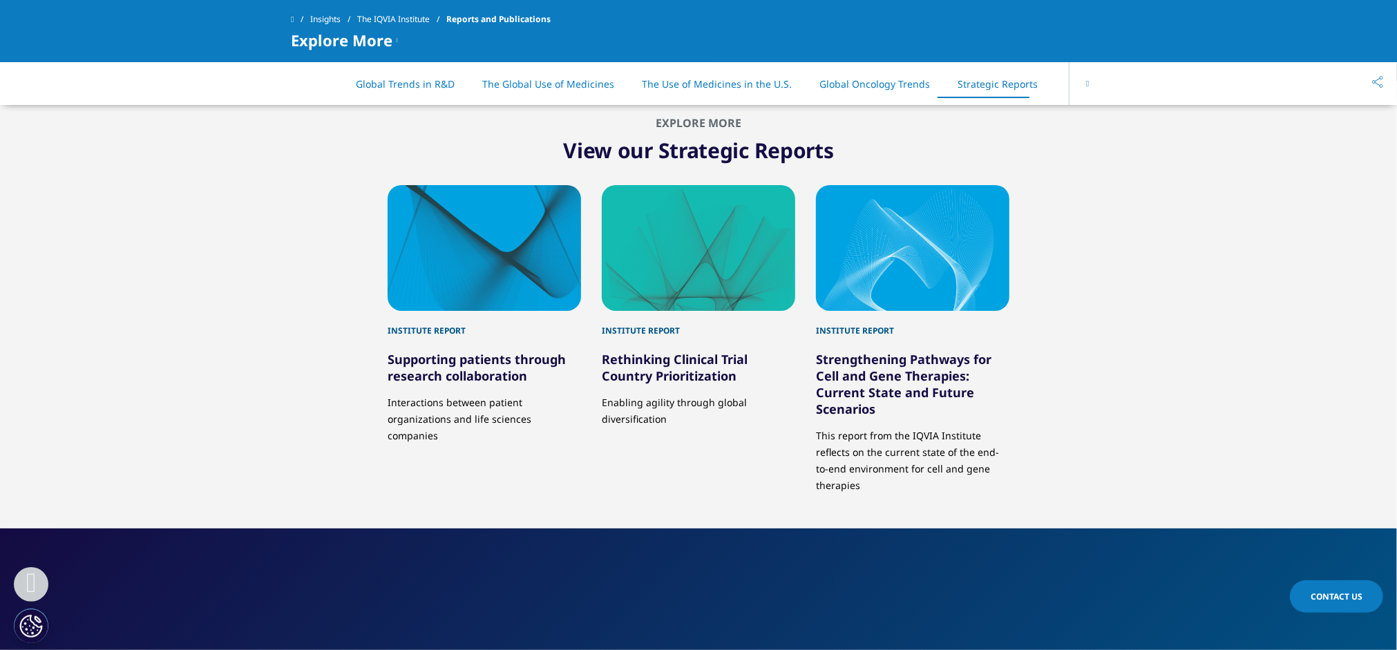
scroll to position [6710, 0]
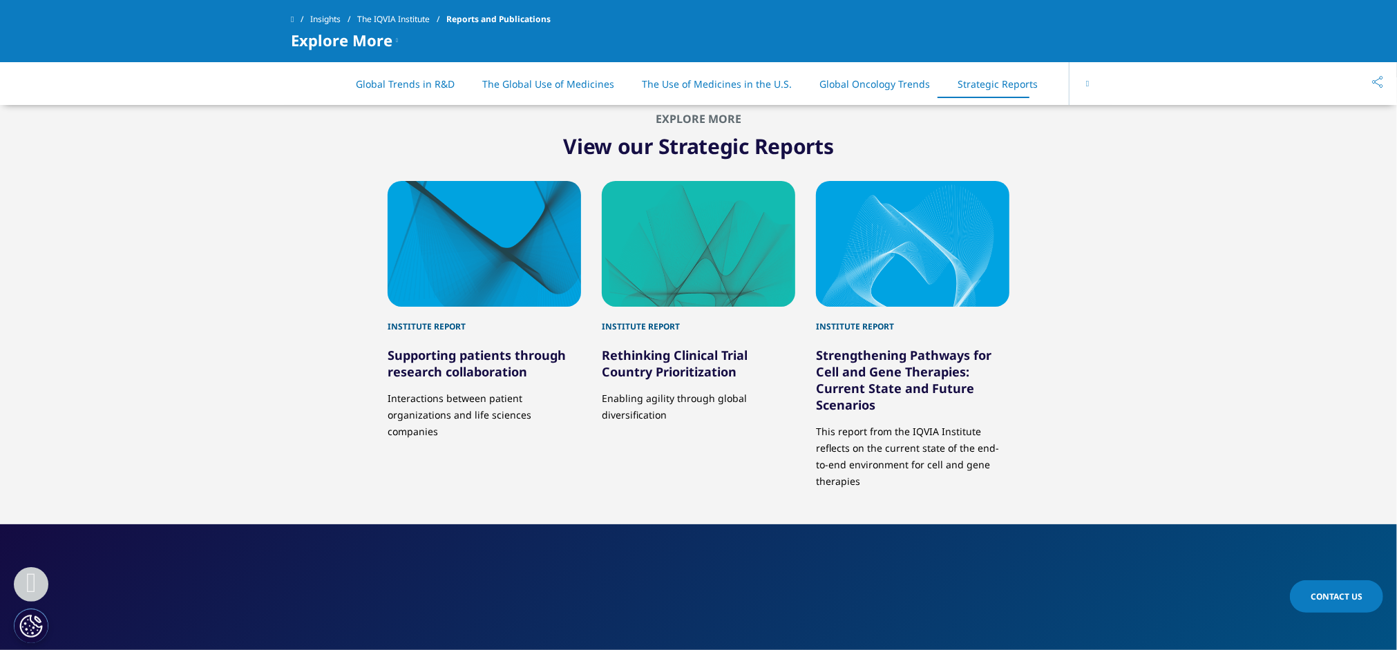
click at [1086, 84] on icon at bounding box center [1087, 83] width 3 height 8
click at [1084, 84] on div "On This Page Global Trends in R&D The Global Use of Medicines The Use of Medici…" at bounding box center [698, 83] width 815 height 43
click at [1021, 90] on li "All Reports" at bounding box center [1031, 84] width 78 height 41
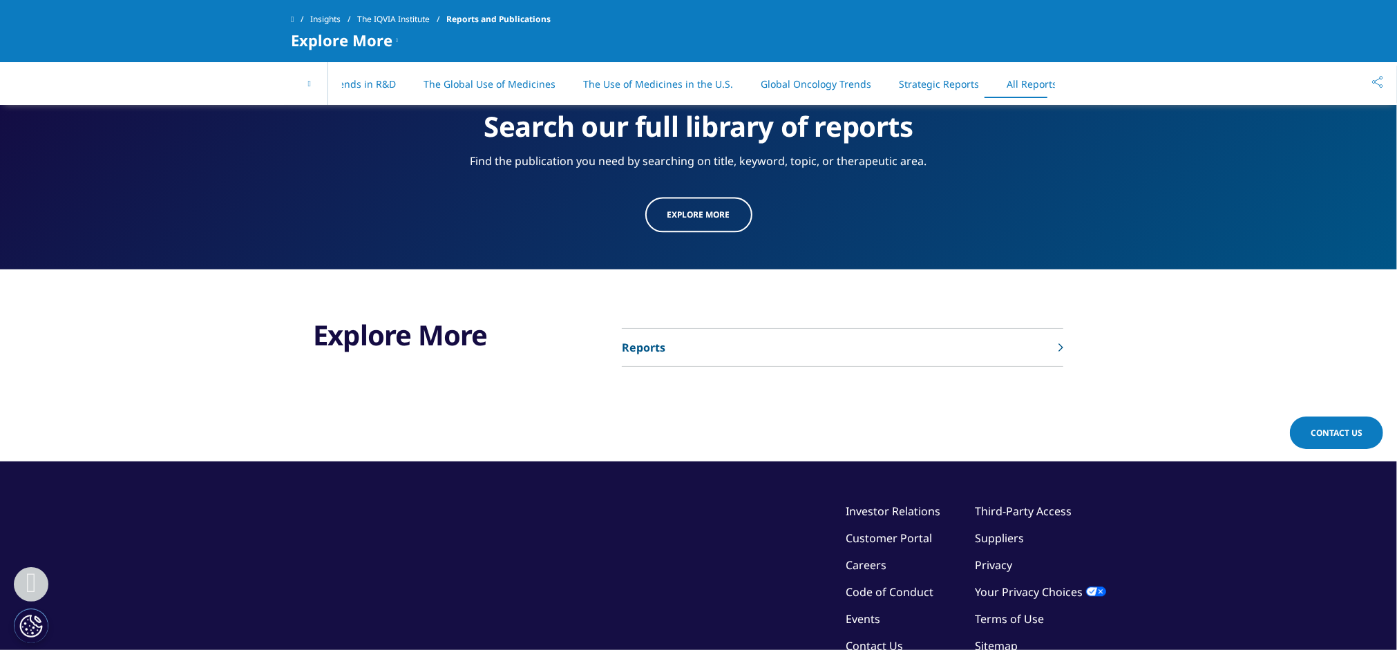
scroll to position [7175, 0]
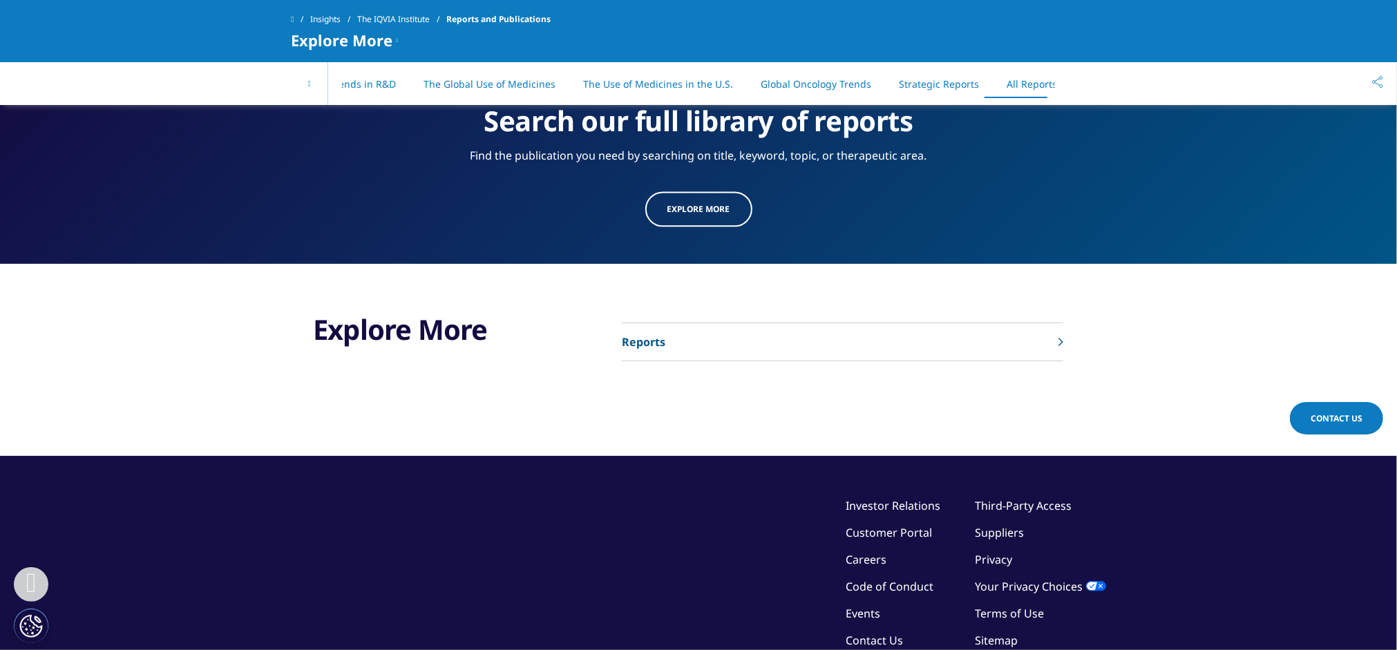
click at [633, 334] on p "Reports" at bounding box center [644, 342] width 44 height 17
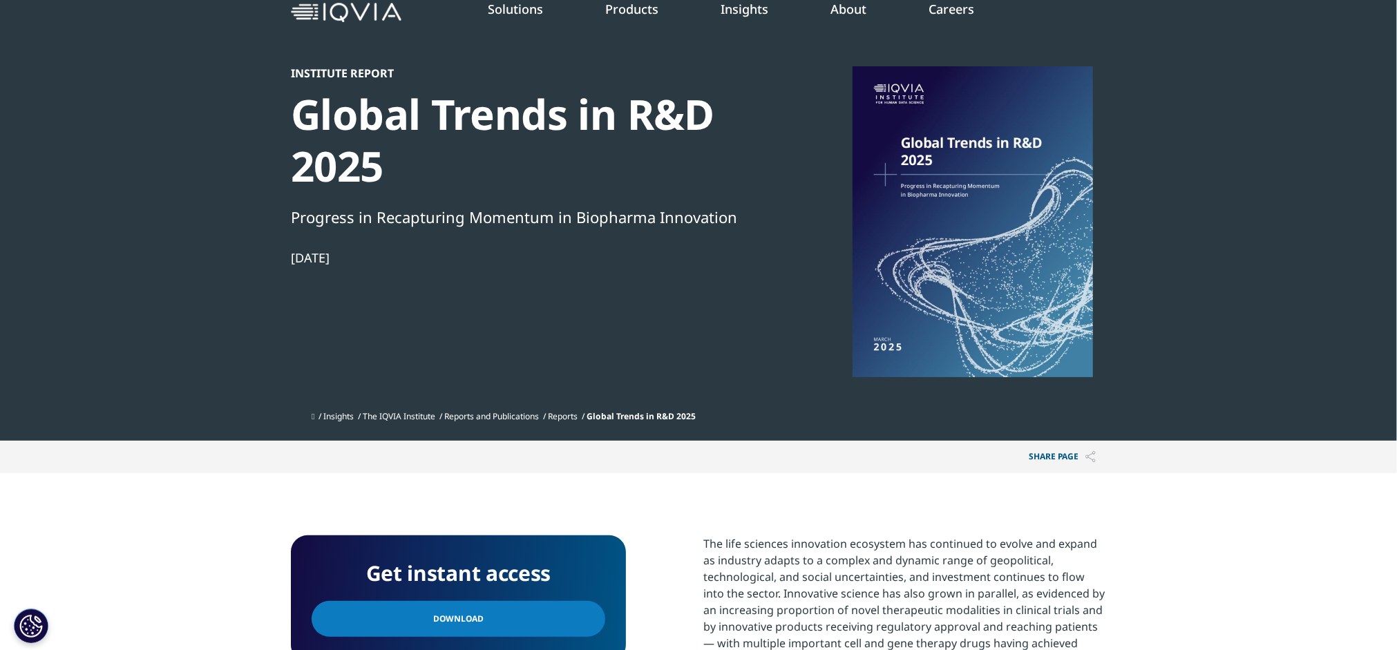
scroll to position [69, 0]
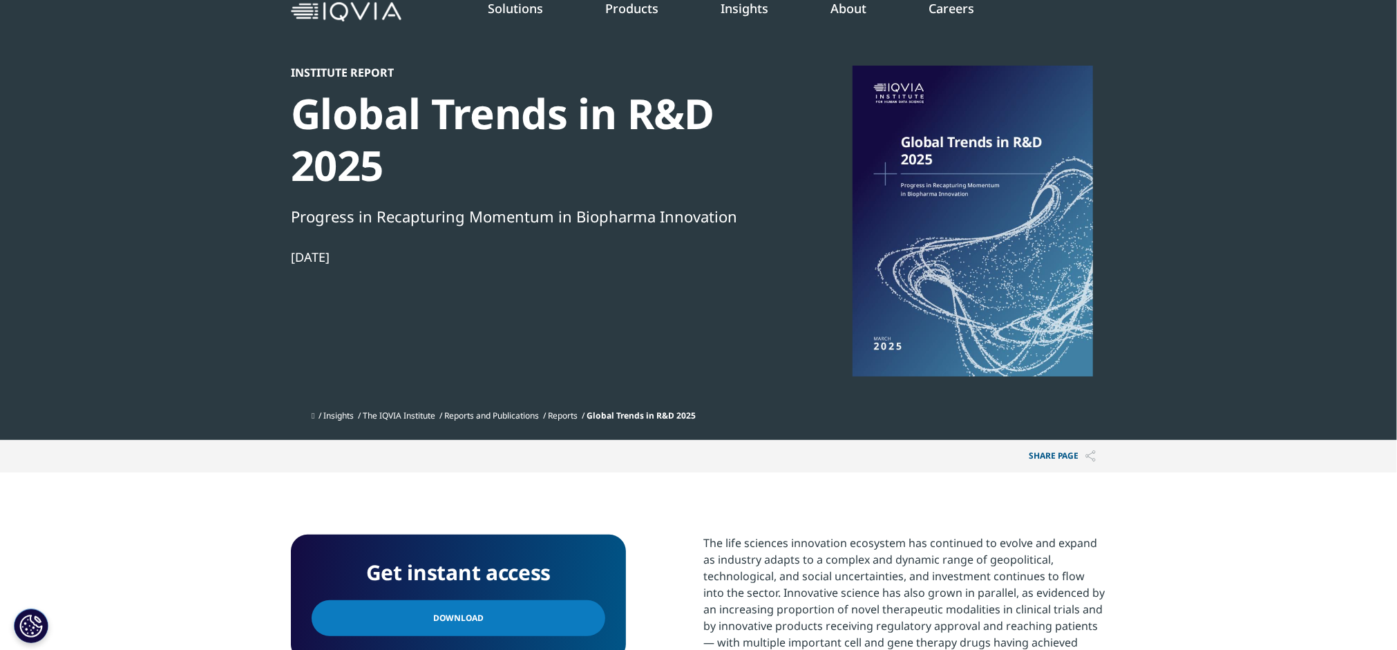
click at [535, 620] on link "Download" at bounding box center [458, 618] width 294 height 36
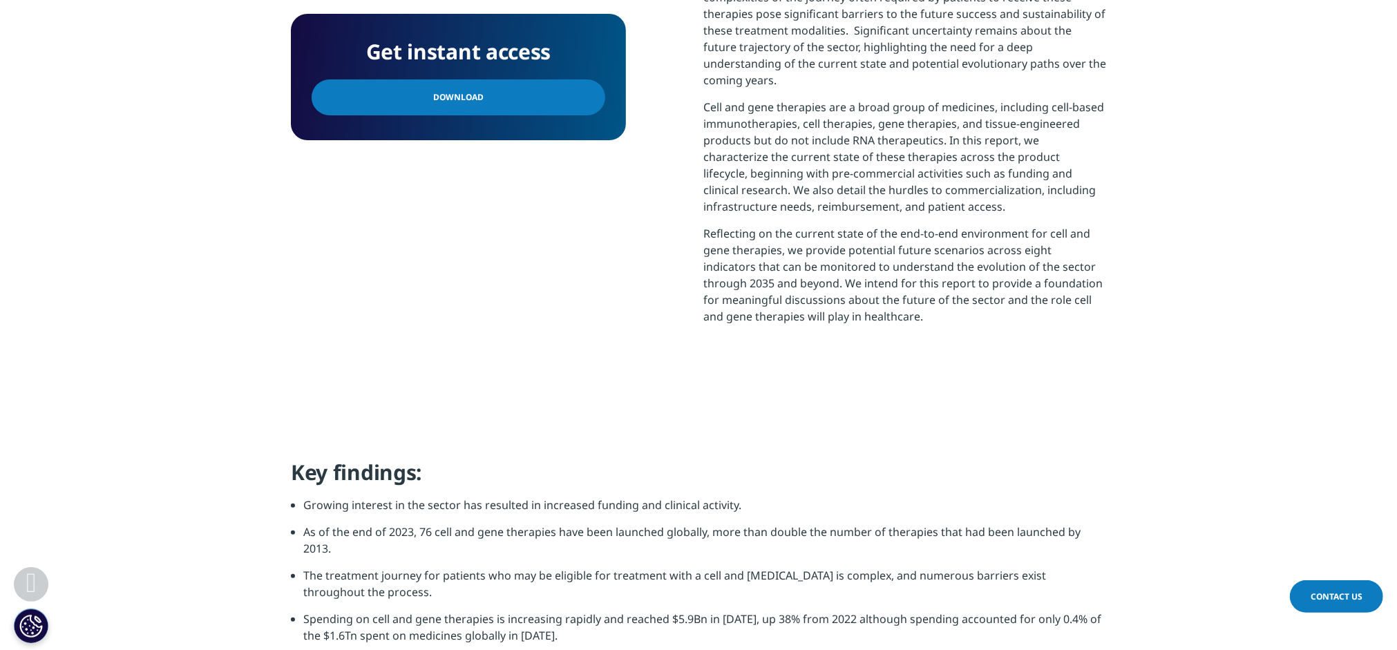
scroll to position [691, 0]
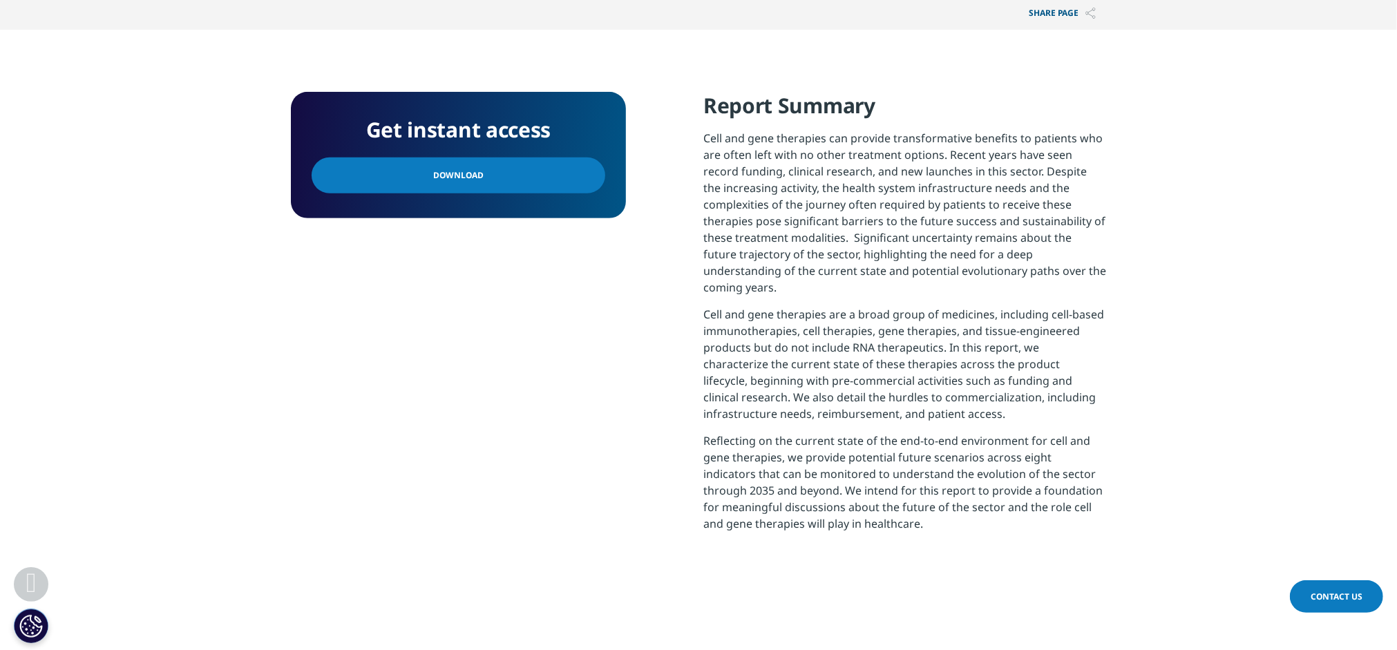
click at [559, 175] on link "Download" at bounding box center [458, 175] width 294 height 36
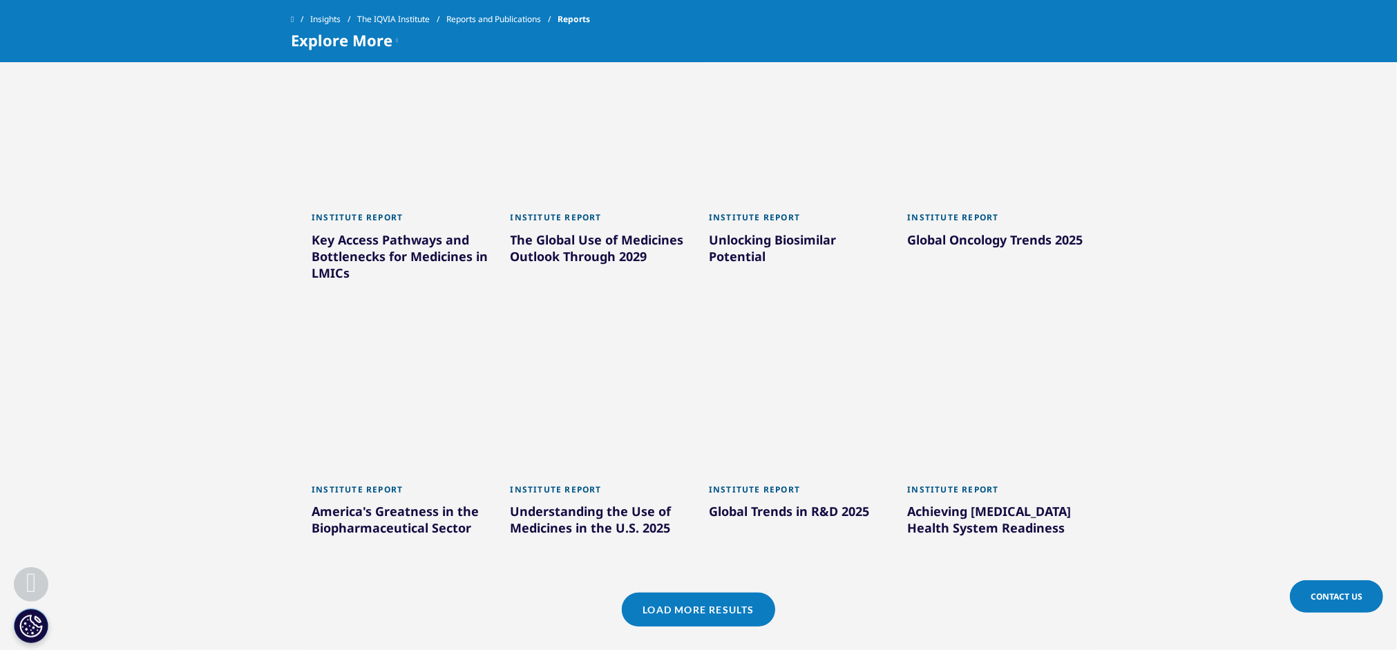
scroll to position [1036, 0]
